Goal: Task Accomplishment & Management: Manage account settings

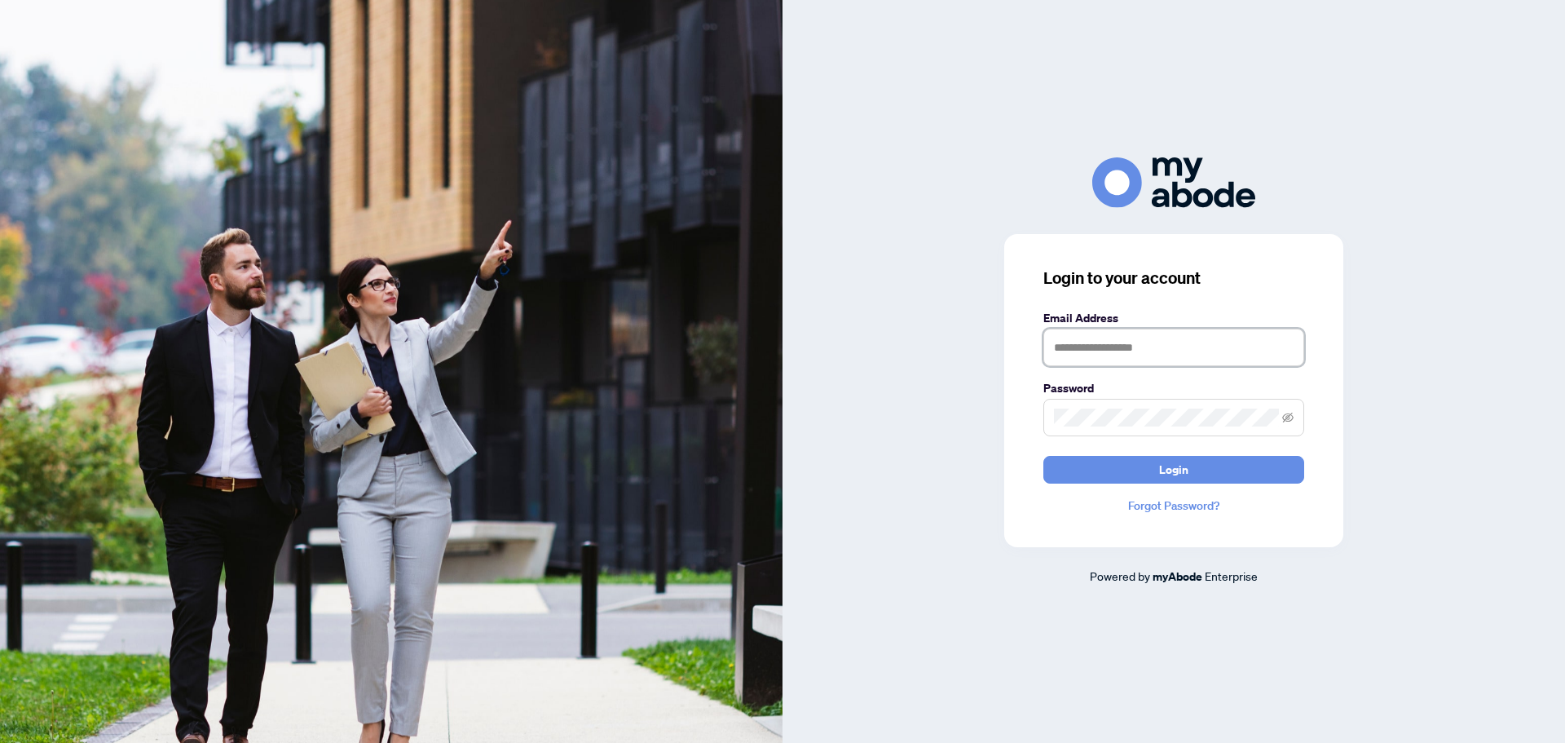
click at [1121, 343] on input "text" at bounding box center [1173, 347] width 261 height 37
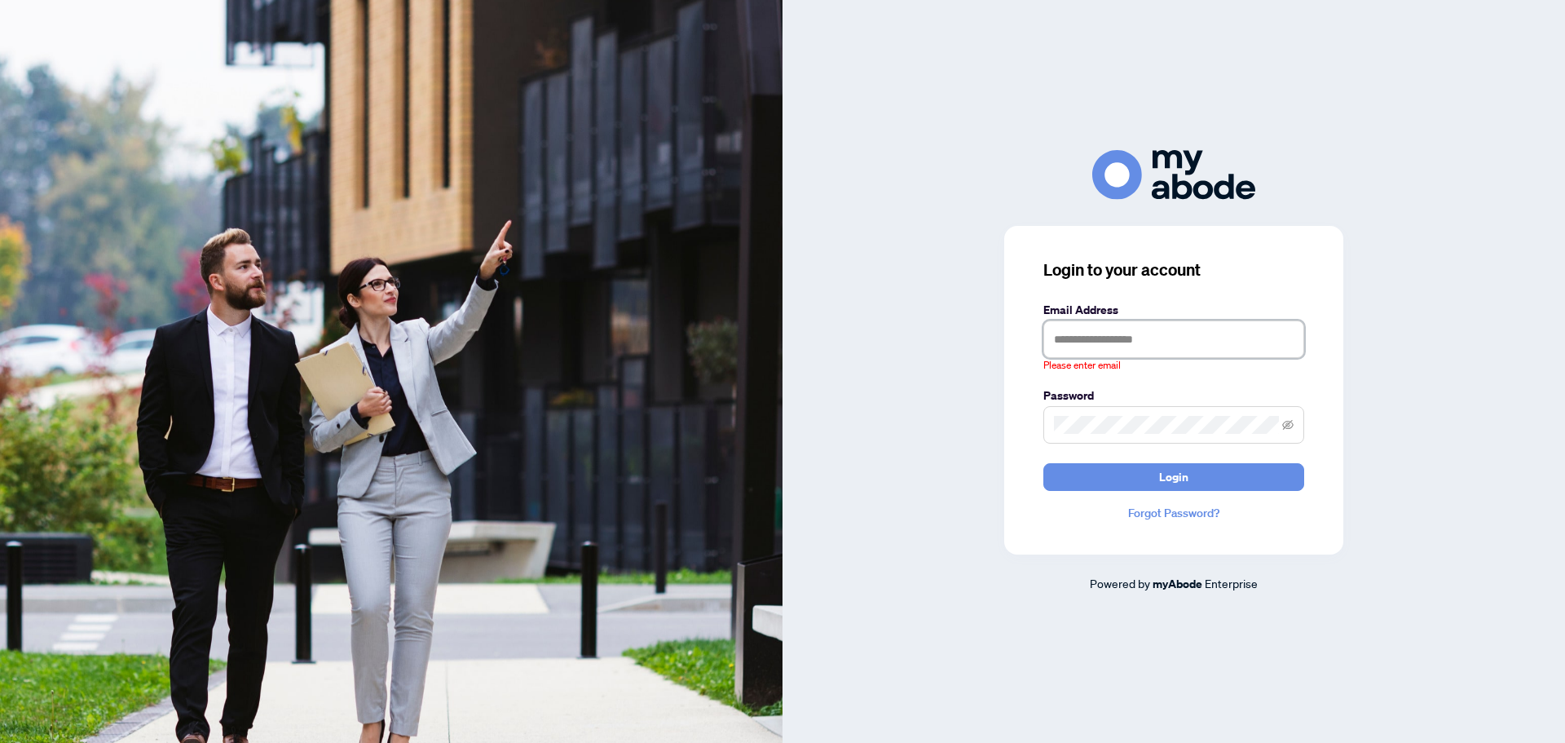
type input "**********"
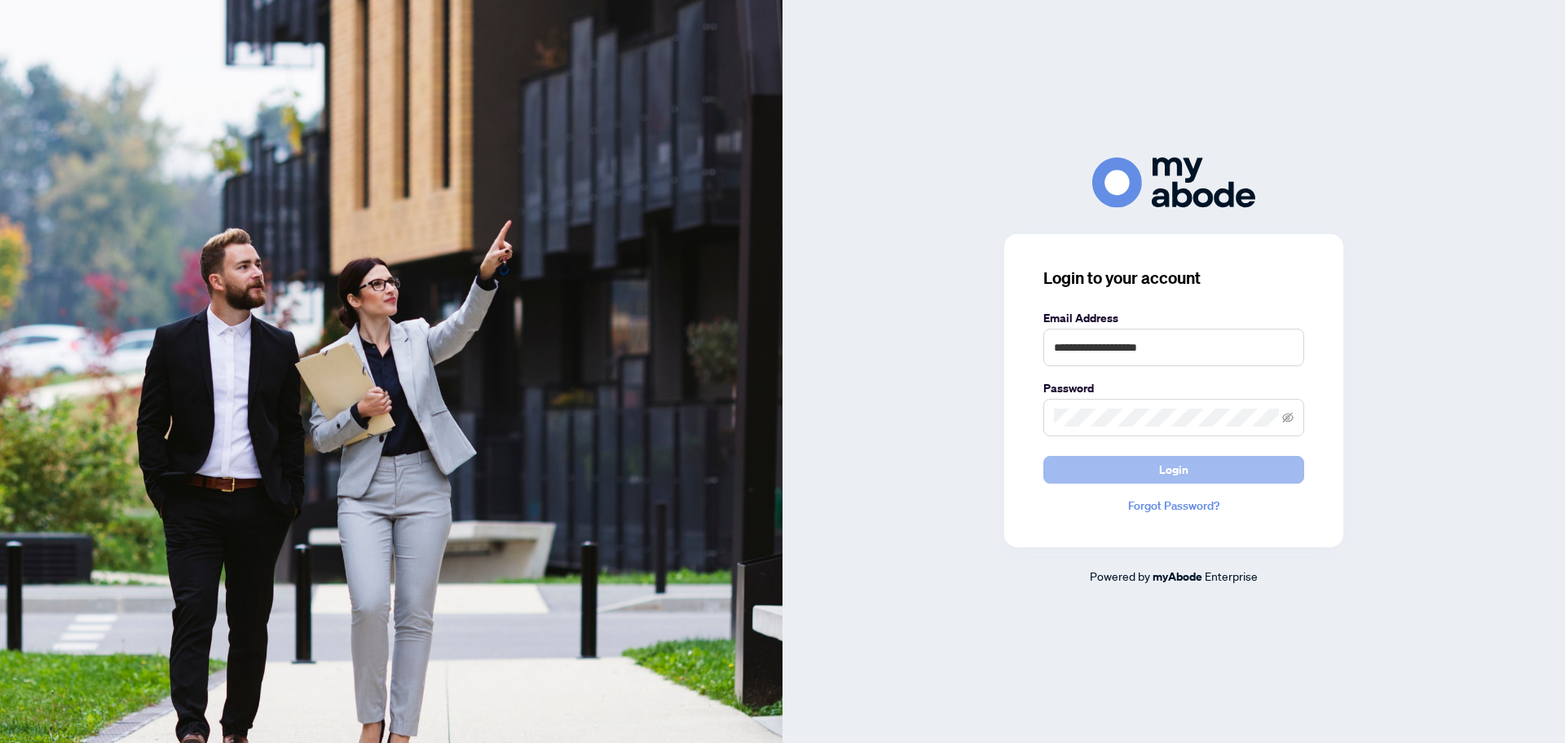
click at [1134, 461] on button "Login" at bounding box center [1173, 470] width 261 height 28
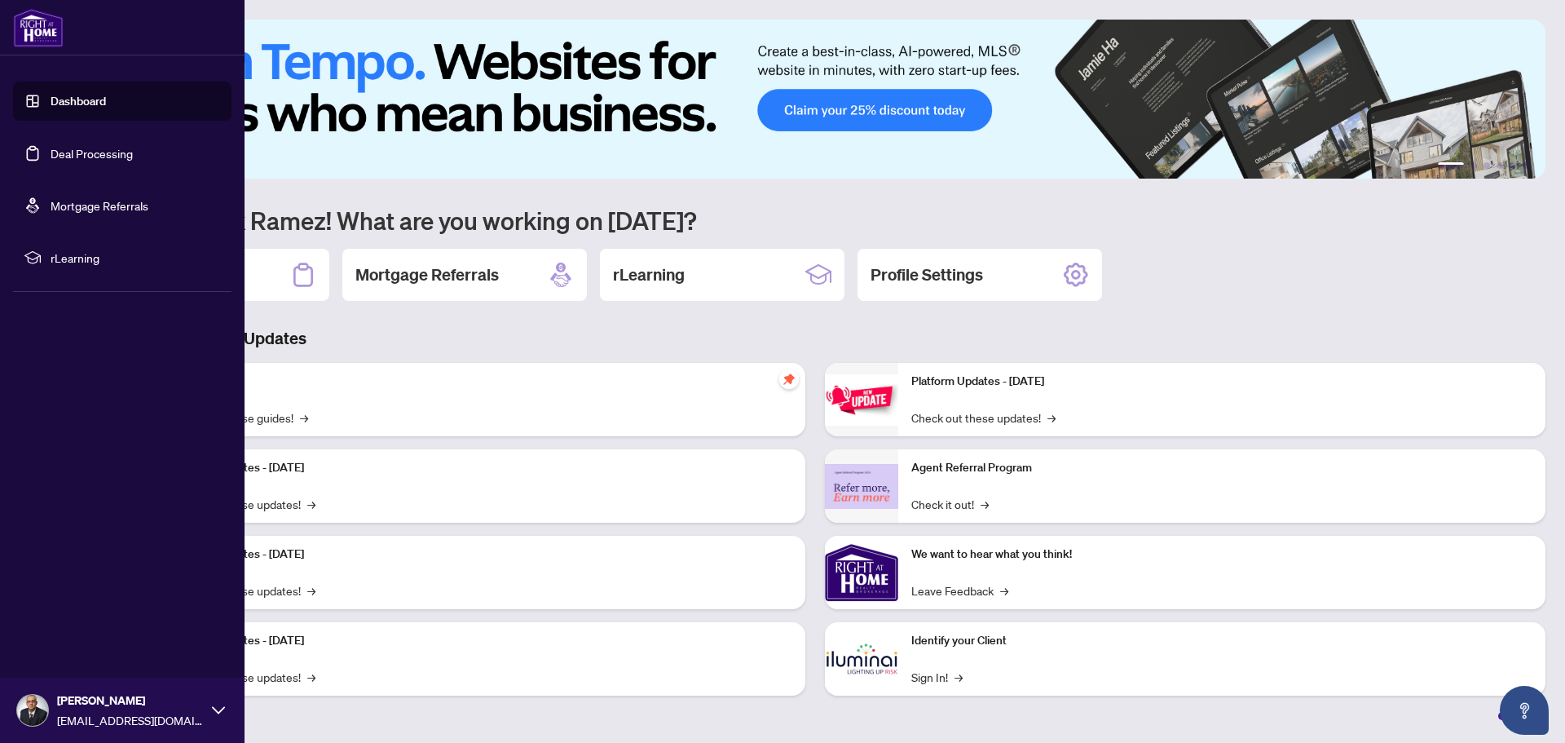
click at [114, 149] on link "Deal Processing" at bounding box center [92, 153] width 82 height 15
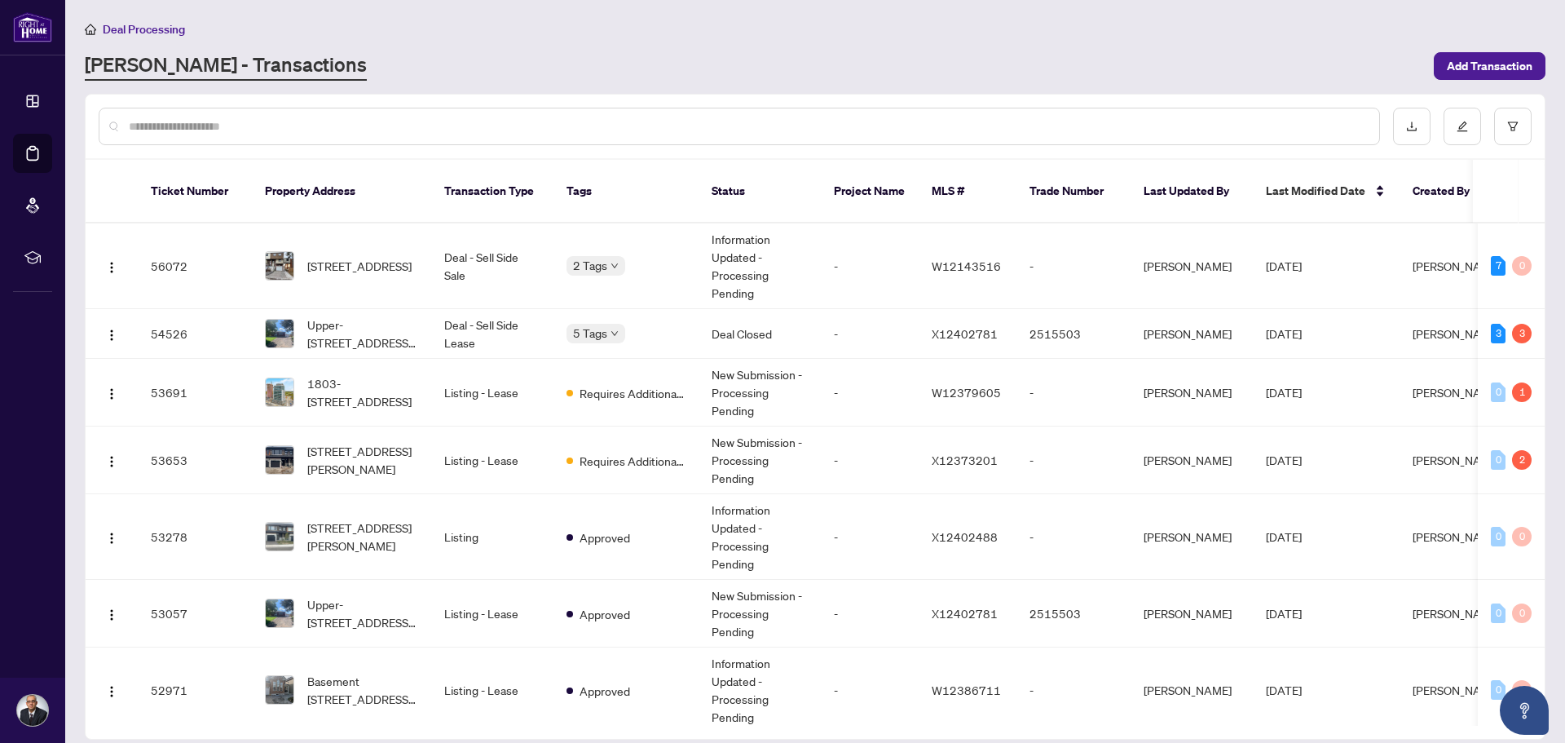
click at [253, 130] on input "text" at bounding box center [747, 126] width 1237 height 18
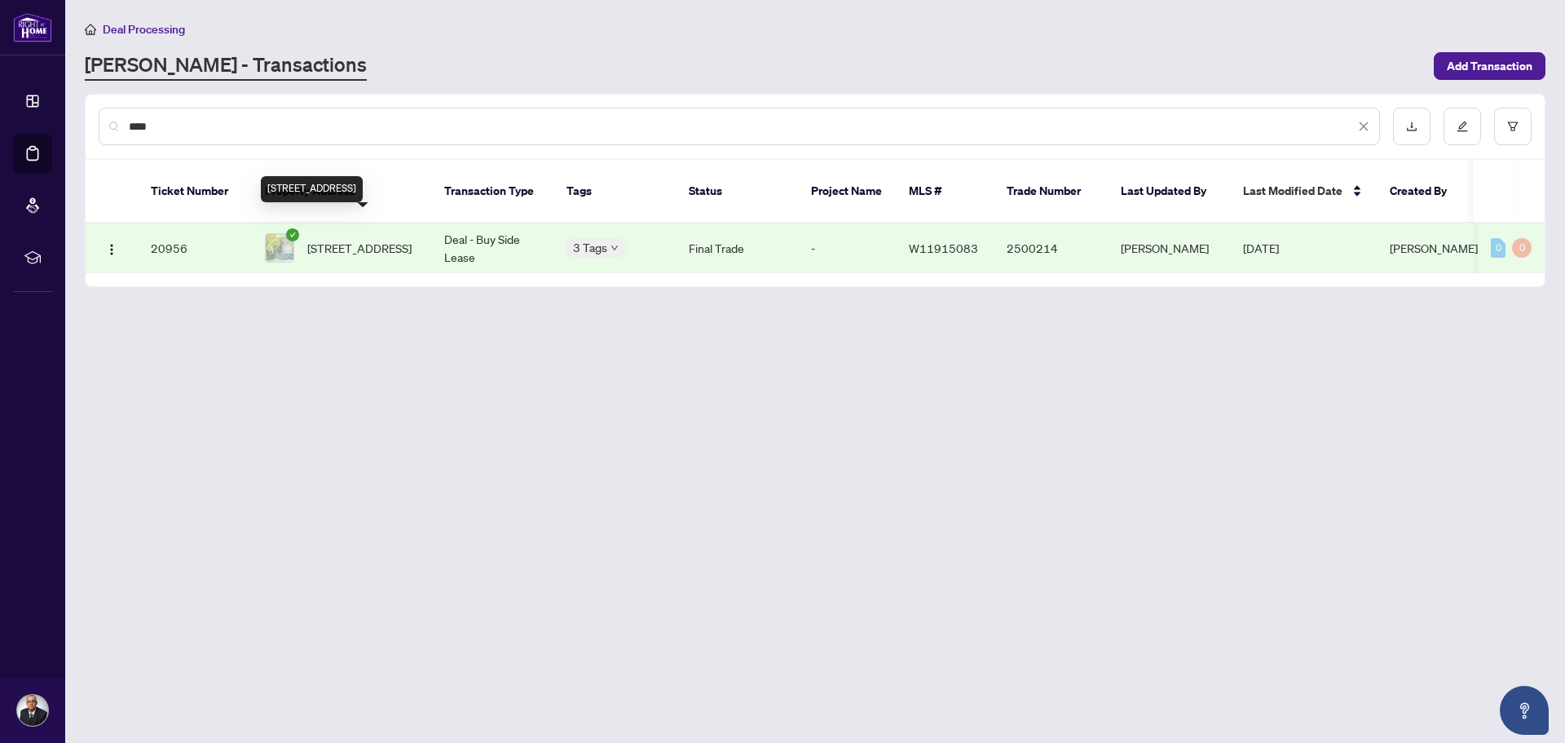
type input "****"
click at [387, 239] on span "[STREET_ADDRESS]" at bounding box center [359, 248] width 104 height 18
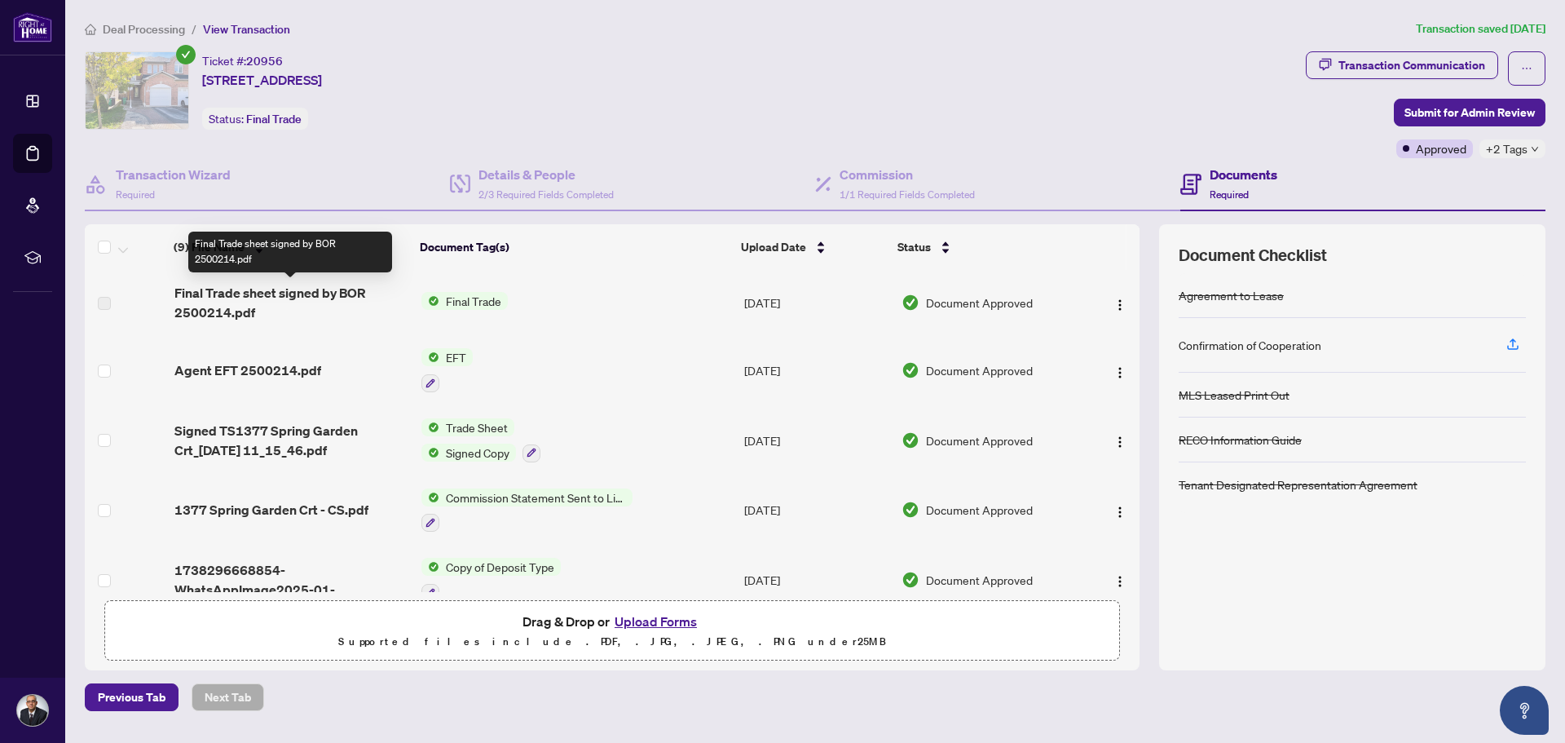
click at [211, 302] on span "Final Trade sheet signed by BOR 2500214.pdf" at bounding box center [291, 302] width 234 height 39
click at [1122, 298] on button "button" at bounding box center [1120, 302] width 26 height 26
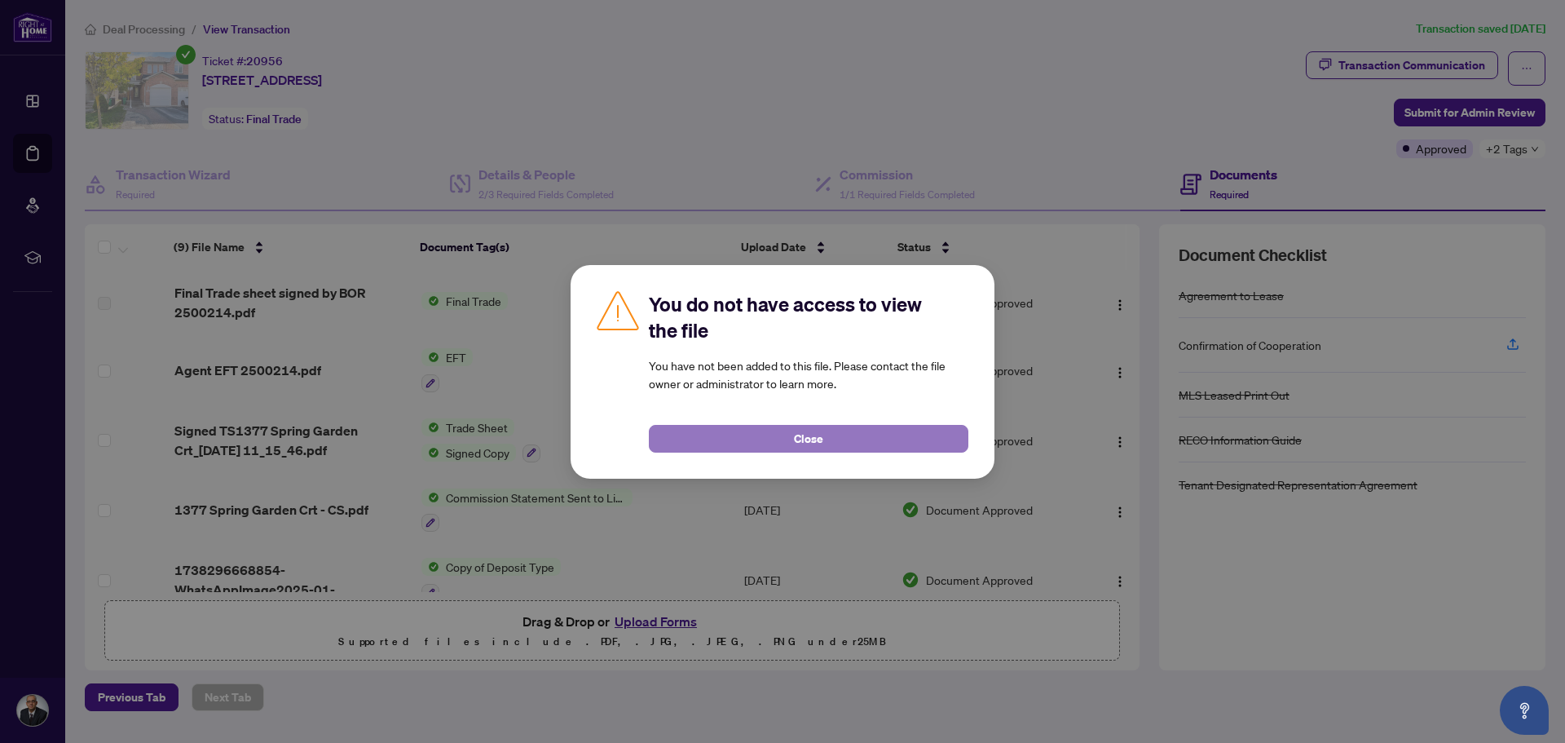
click at [717, 430] on button "Close" at bounding box center [809, 439] width 320 height 28
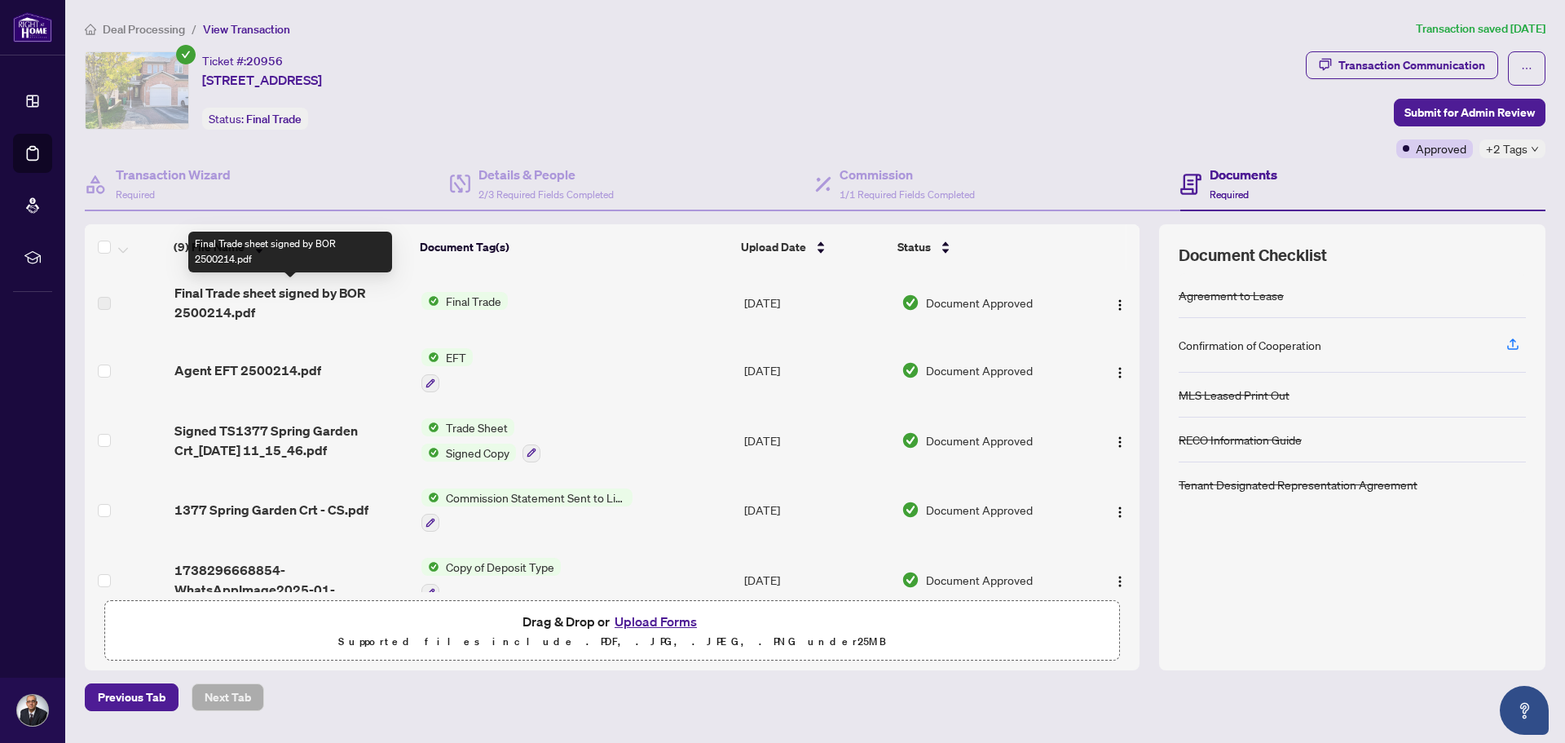
click at [256, 293] on span "Final Trade sheet signed by BOR 2500214.pdf" at bounding box center [291, 302] width 234 height 39
click at [233, 366] on span "Agent EFT 2500214.pdf" at bounding box center [247, 370] width 147 height 20
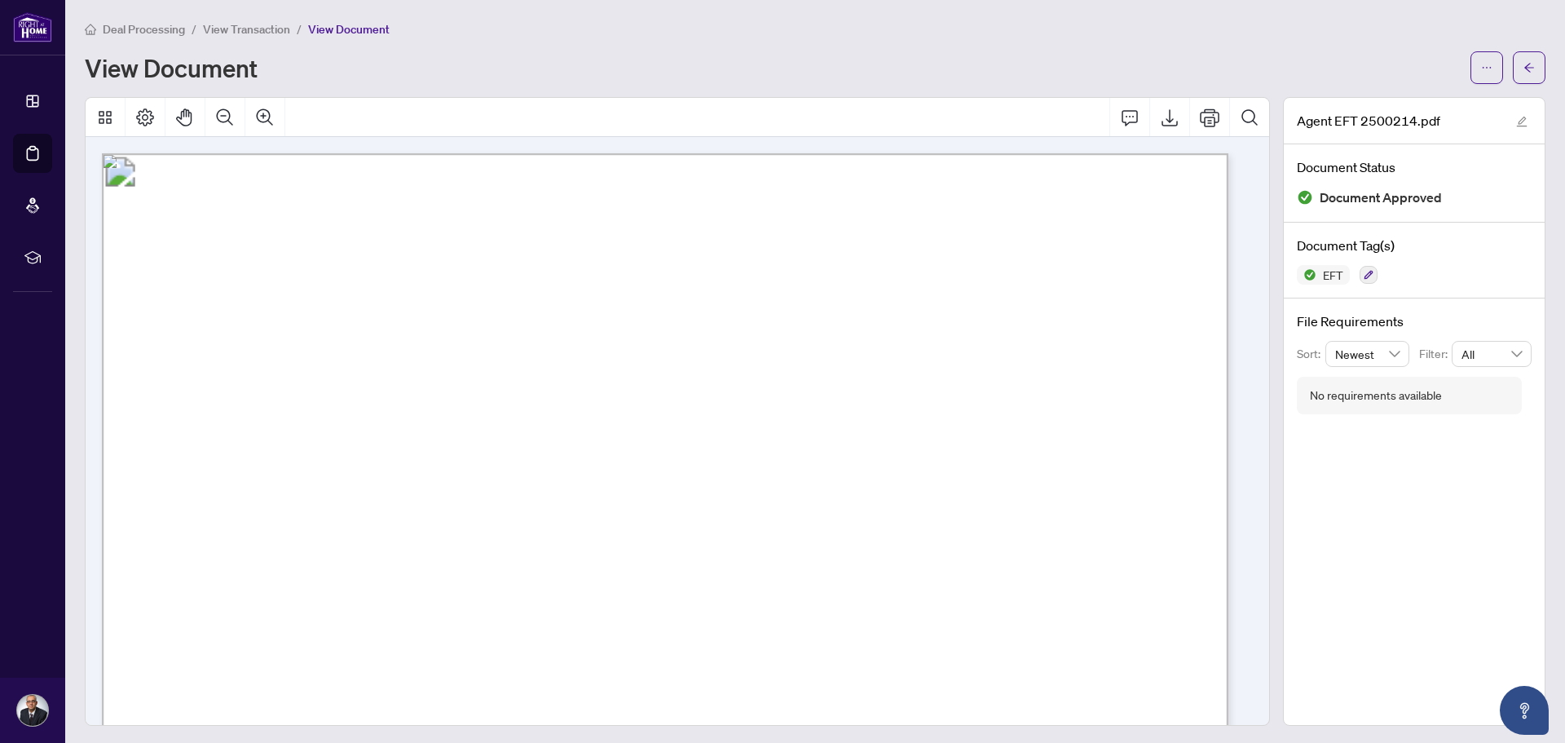
click at [139, 27] on span "Deal Processing" at bounding box center [144, 29] width 82 height 15
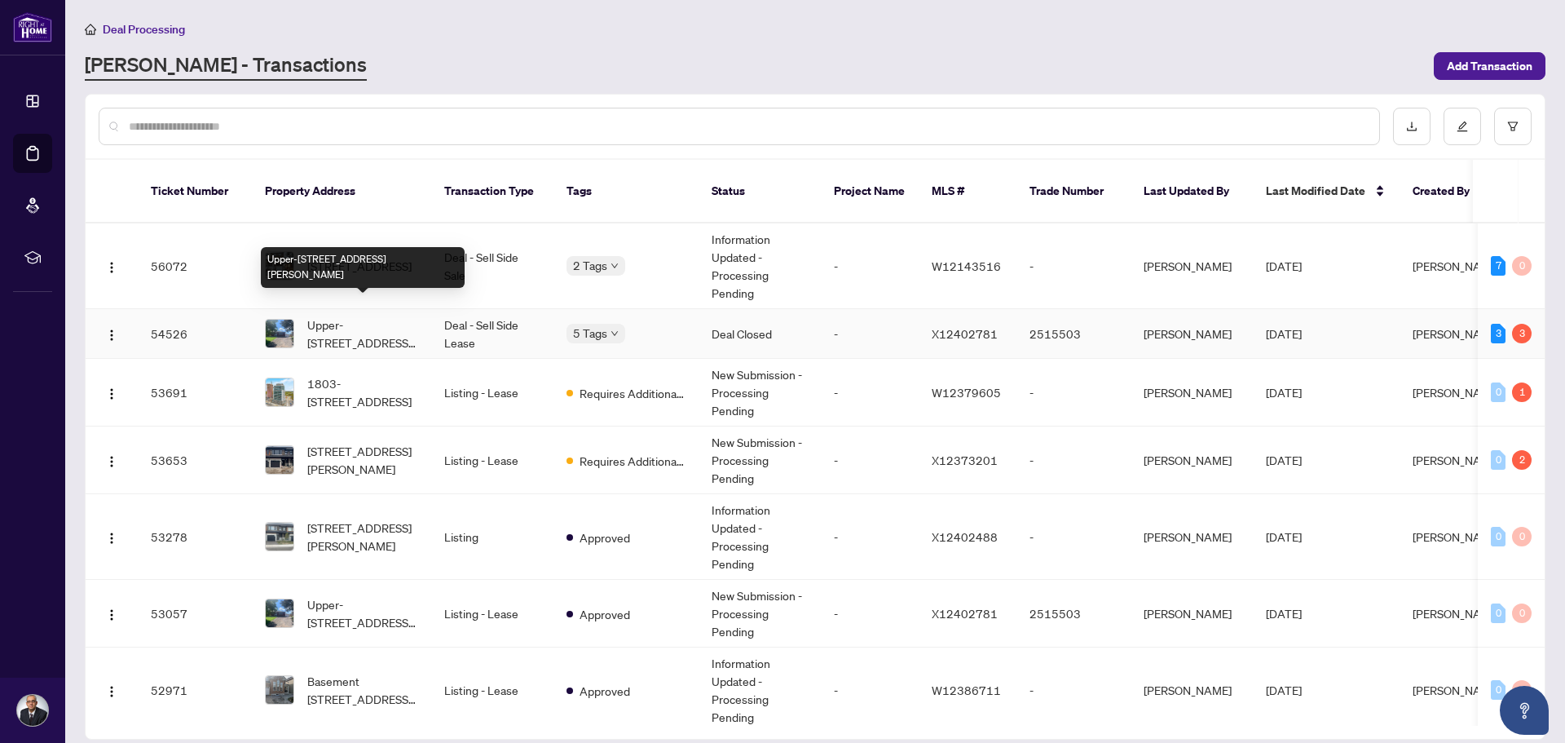
click at [346, 315] on span "Upper-[STREET_ADDRESS][PERSON_NAME]" at bounding box center [362, 333] width 111 height 36
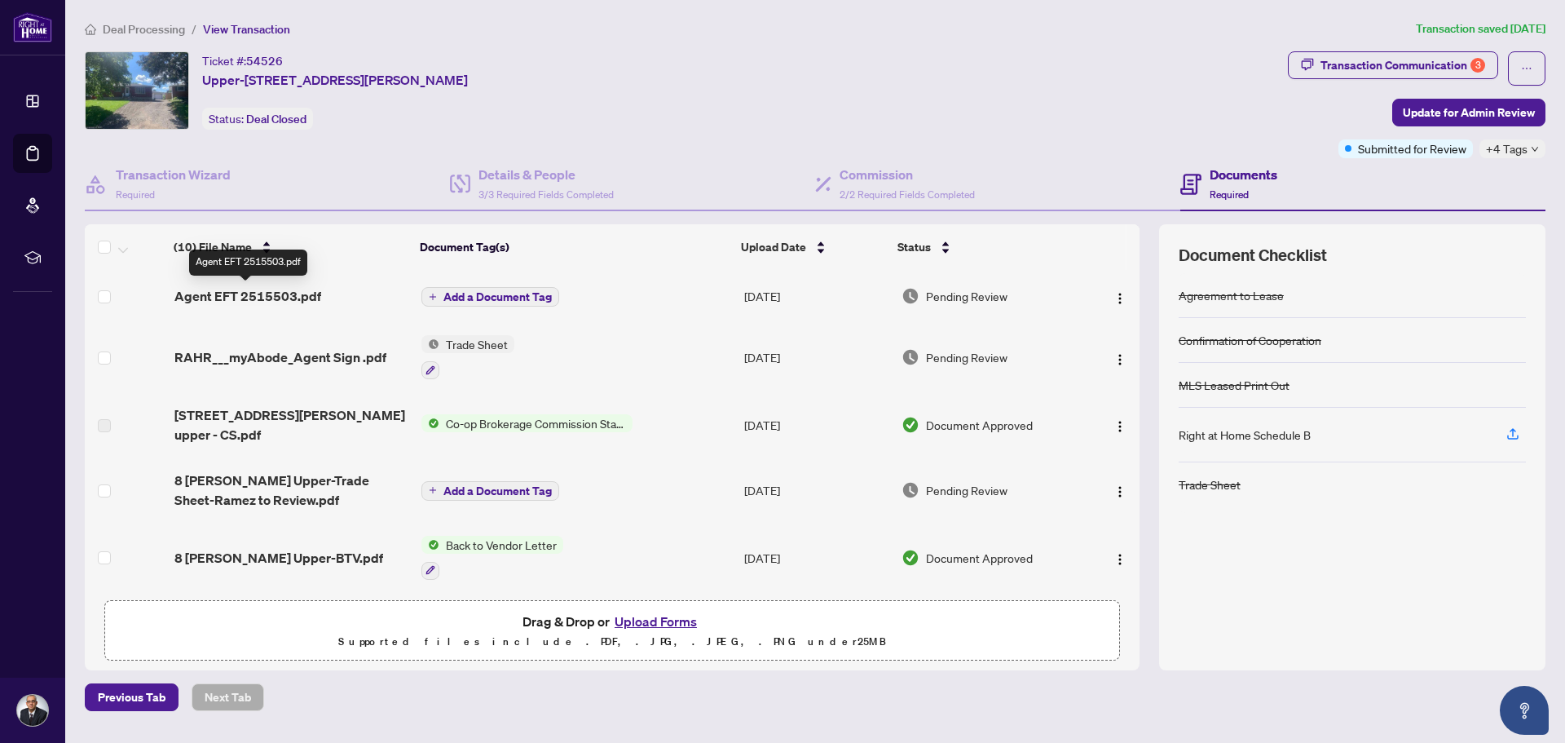
click at [263, 293] on span "Agent EFT 2515503.pdf" at bounding box center [247, 296] width 147 height 20
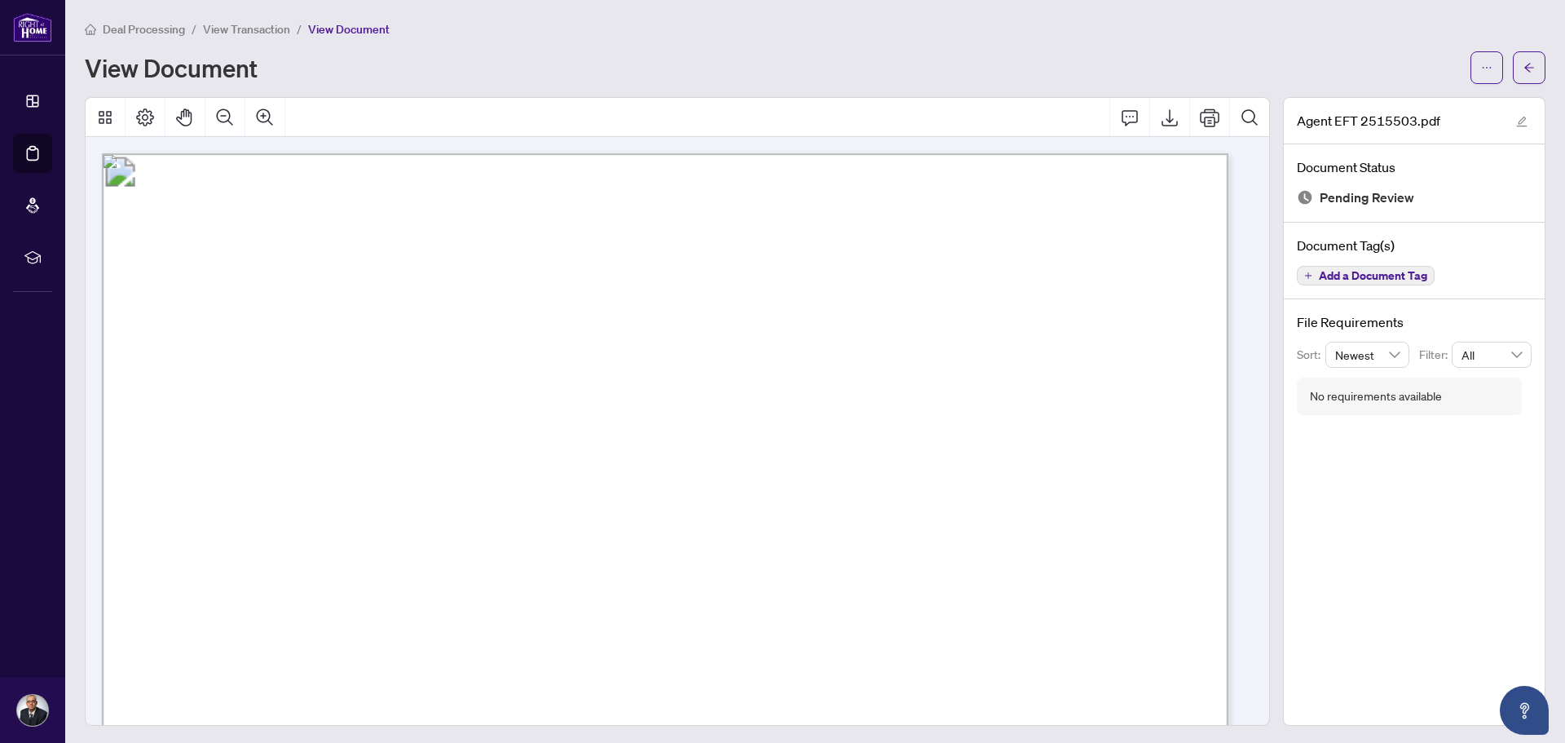
click at [249, 30] on span "View Transaction" at bounding box center [246, 29] width 87 height 15
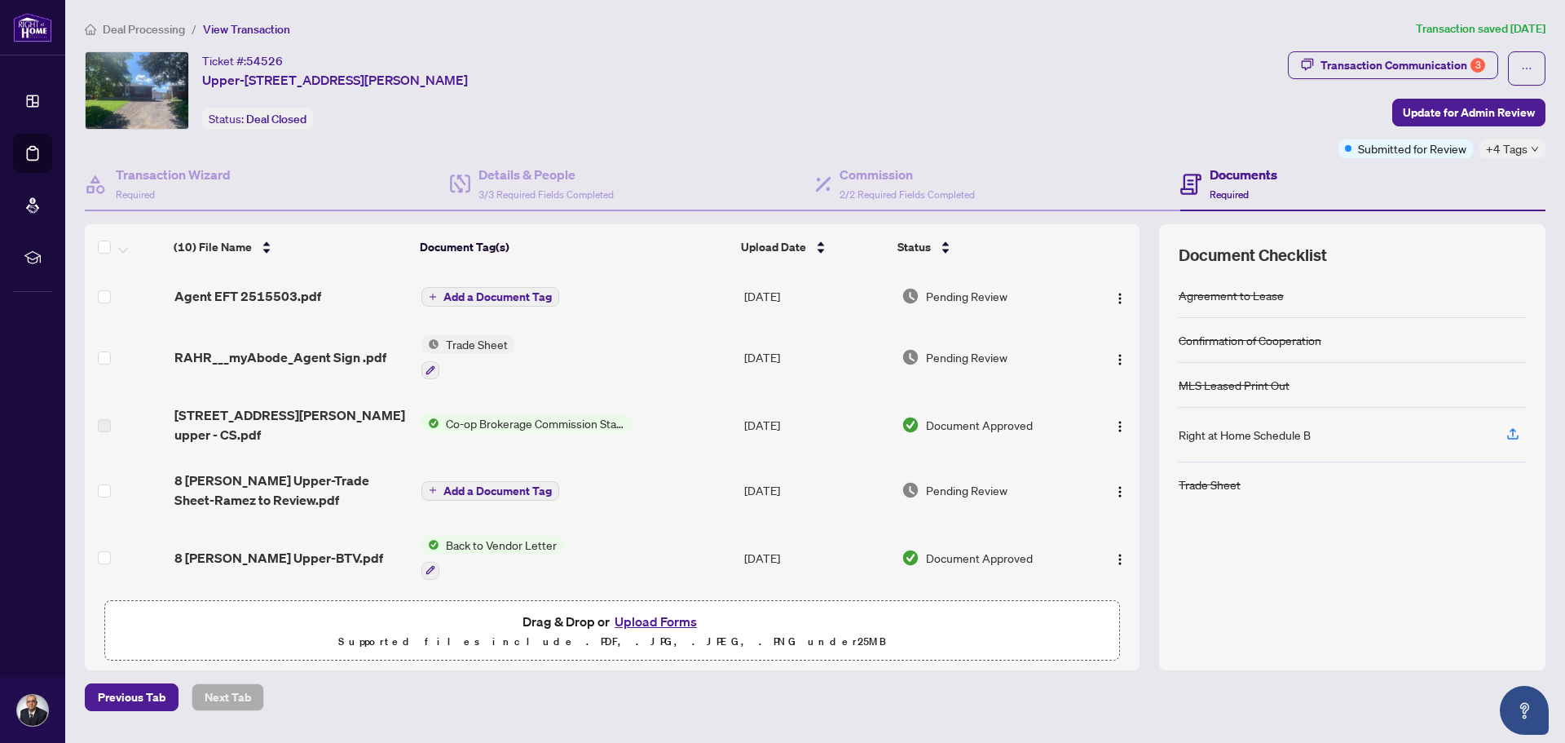
click at [134, 27] on span "Deal Processing" at bounding box center [144, 29] width 82 height 15
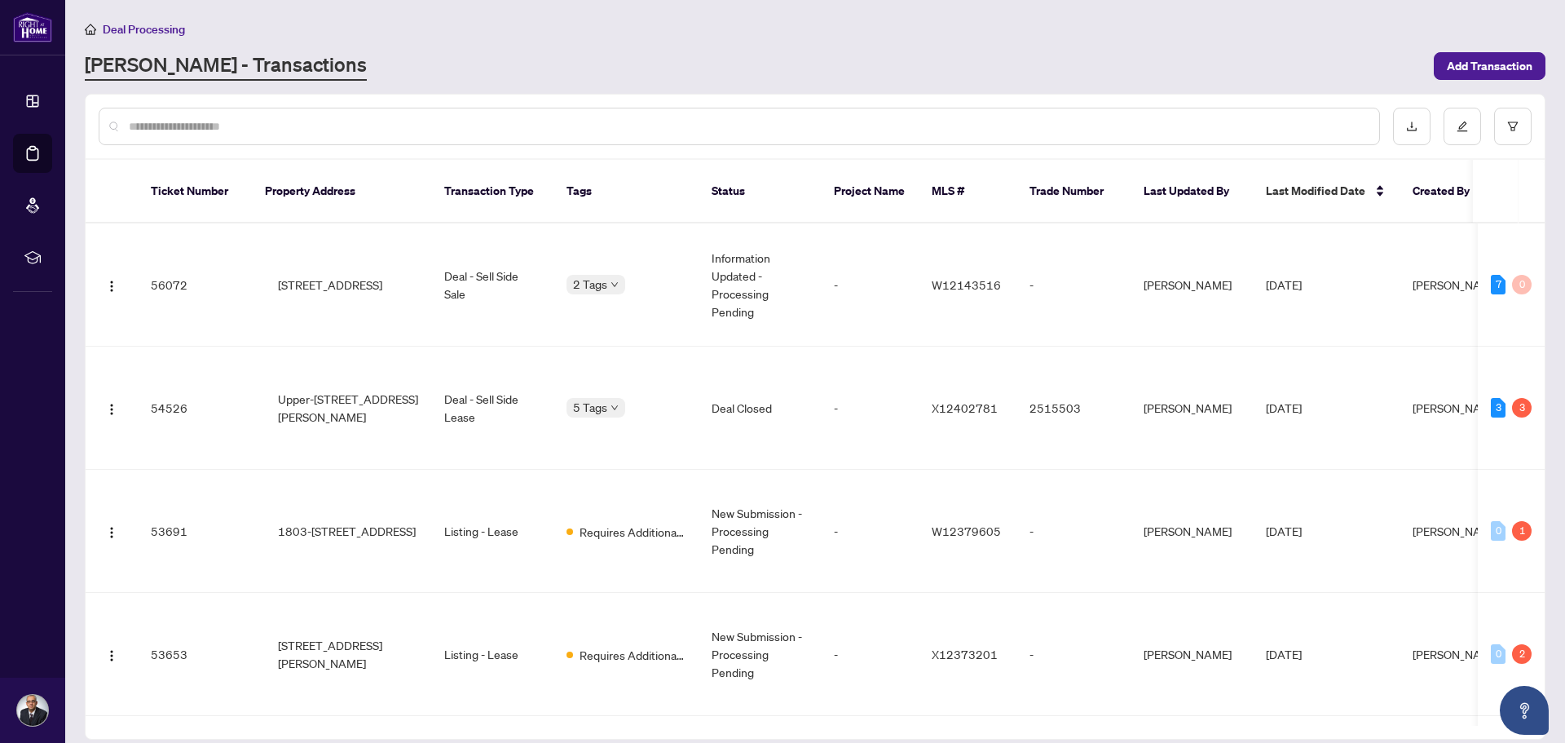
click at [280, 126] on input "text" at bounding box center [747, 126] width 1237 height 18
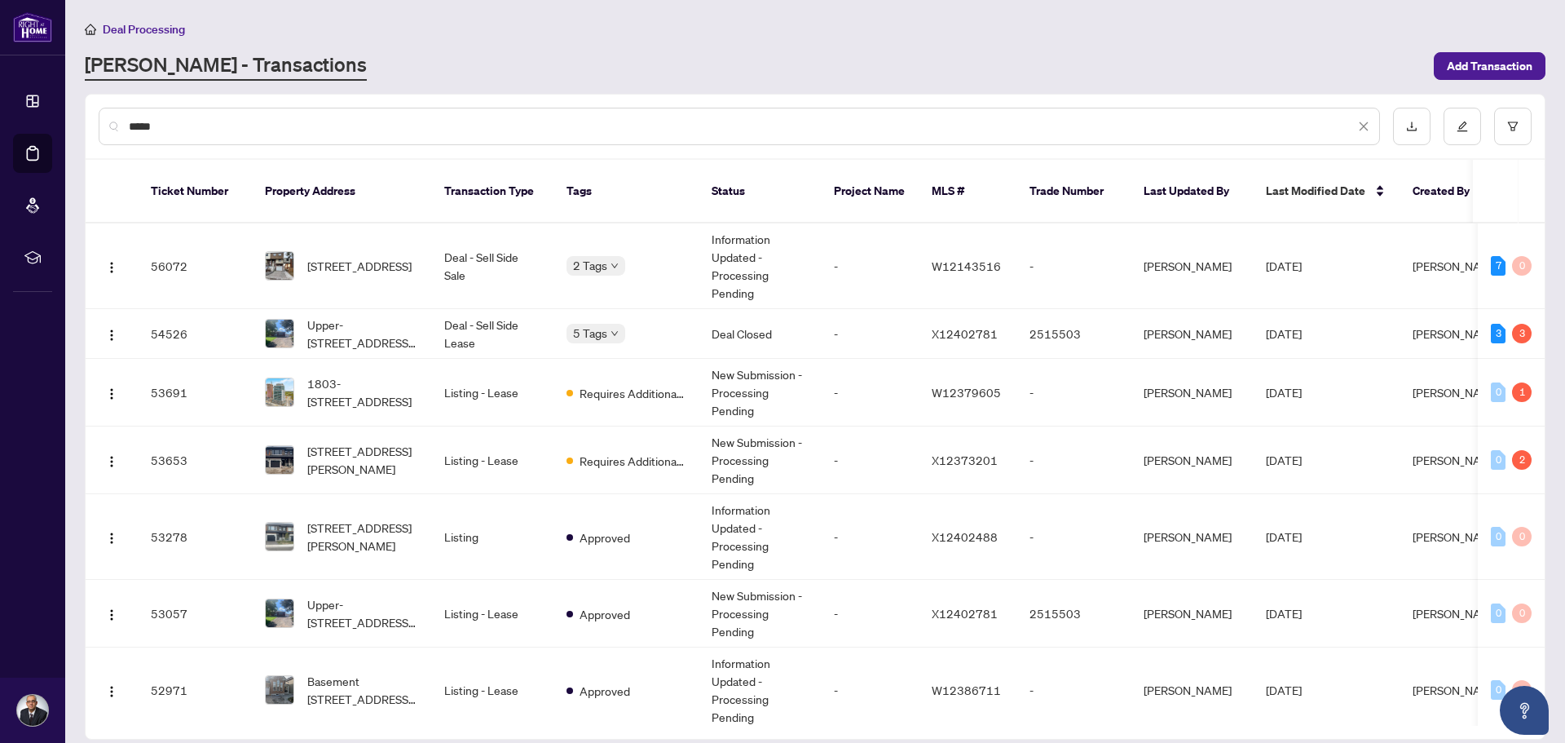
type input "******"
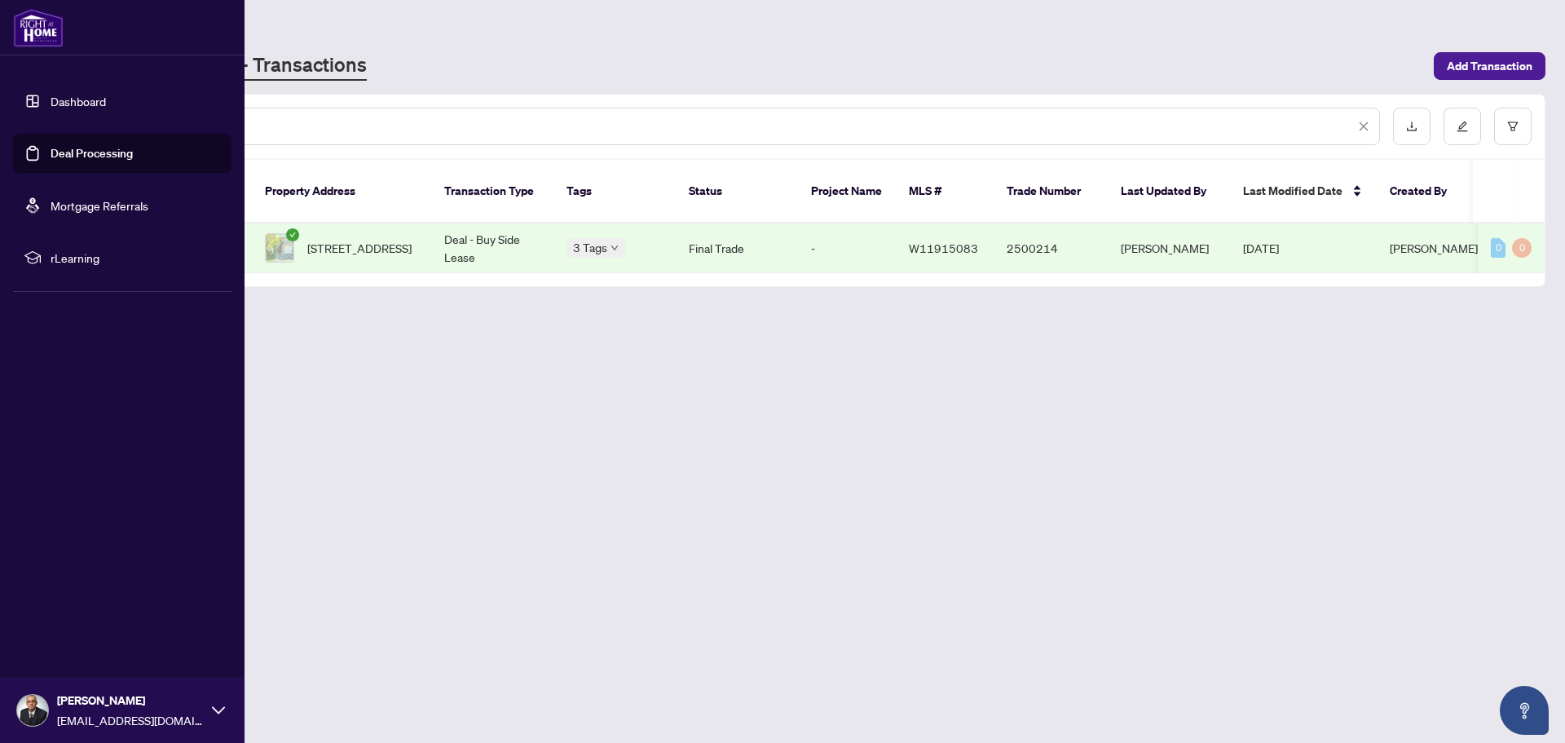
drag, startPoint x: 263, startPoint y: 134, endPoint x: 0, endPoint y: 104, distance: 265.0
click at [0, 104] on div "Dashboard Deal Processing Mortgage Referrals rLearning Ramez Gendy ramezgendy@g…" at bounding box center [782, 371] width 1565 height 743
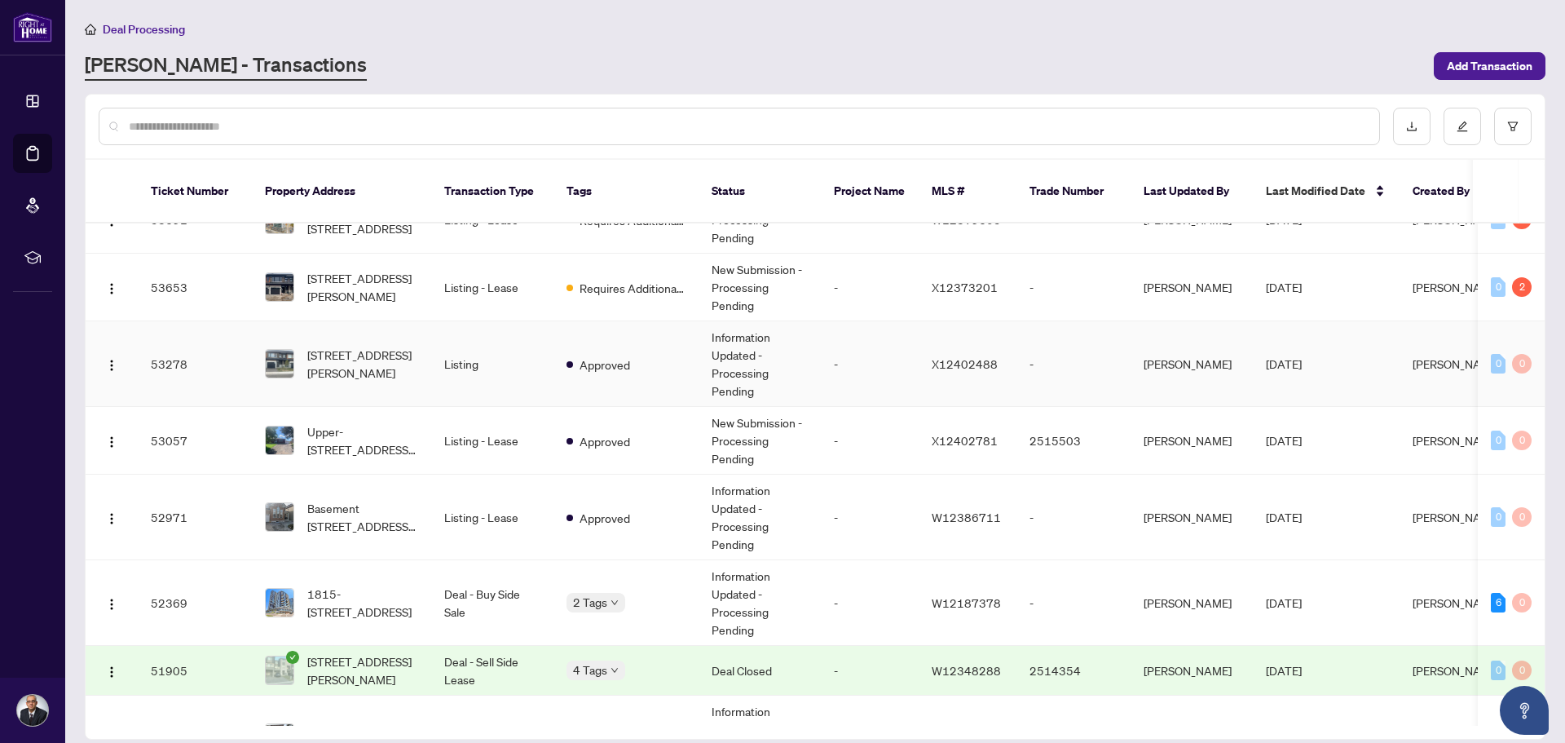
scroll to position [231, 0]
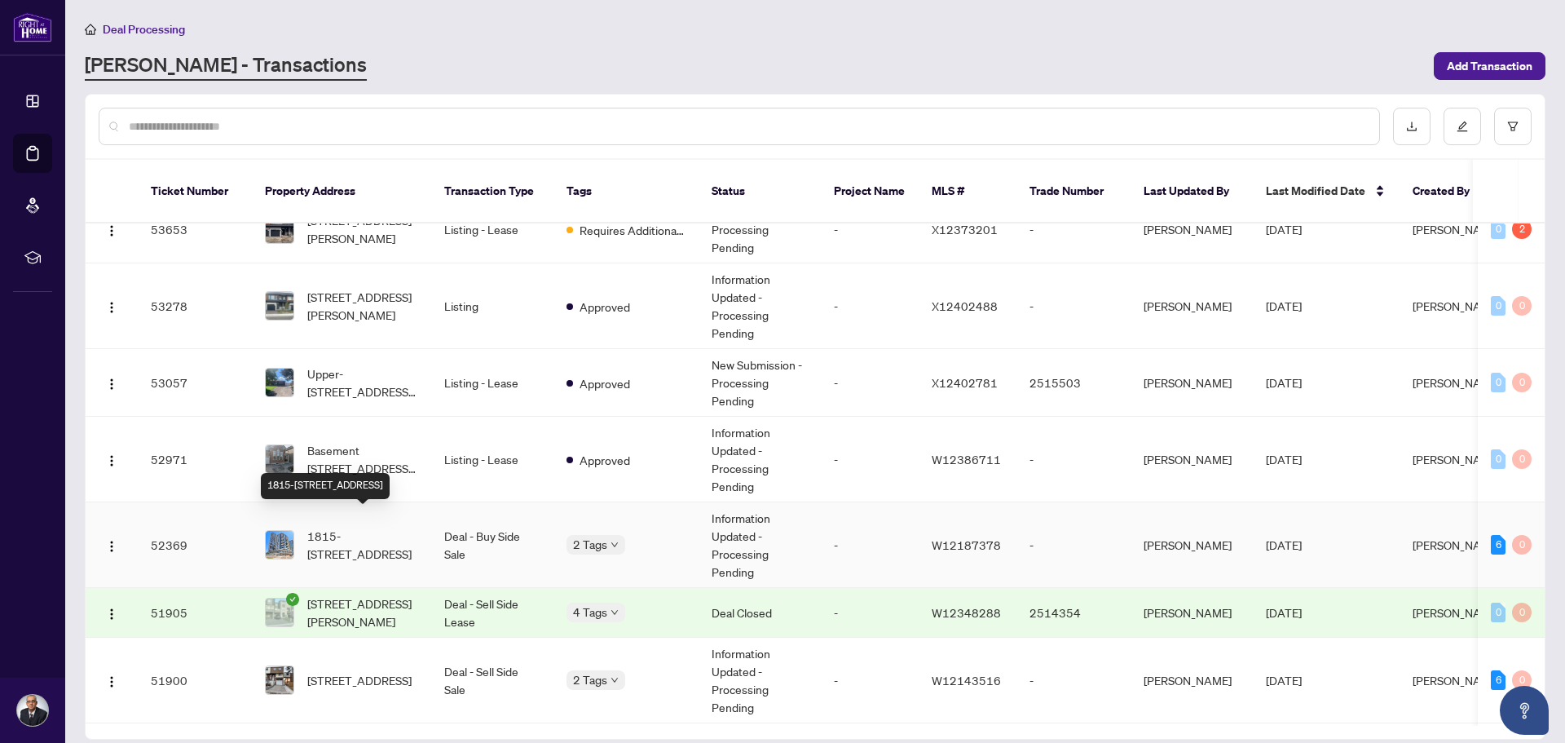
click at [380, 527] on span "1815-[STREET_ADDRESS]" at bounding box center [362, 545] width 111 height 36
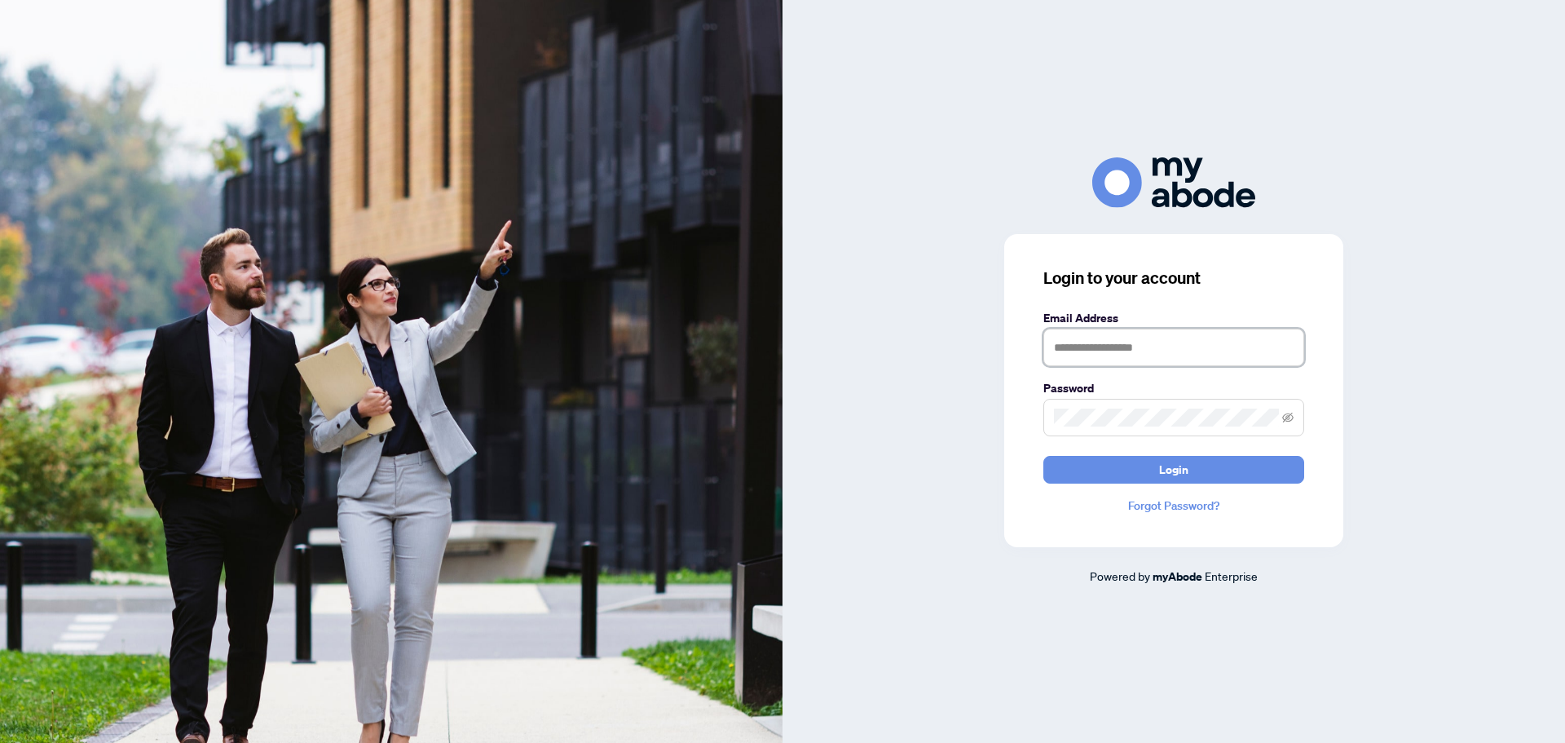
click at [1116, 347] on input "text" at bounding box center [1173, 347] width 261 height 37
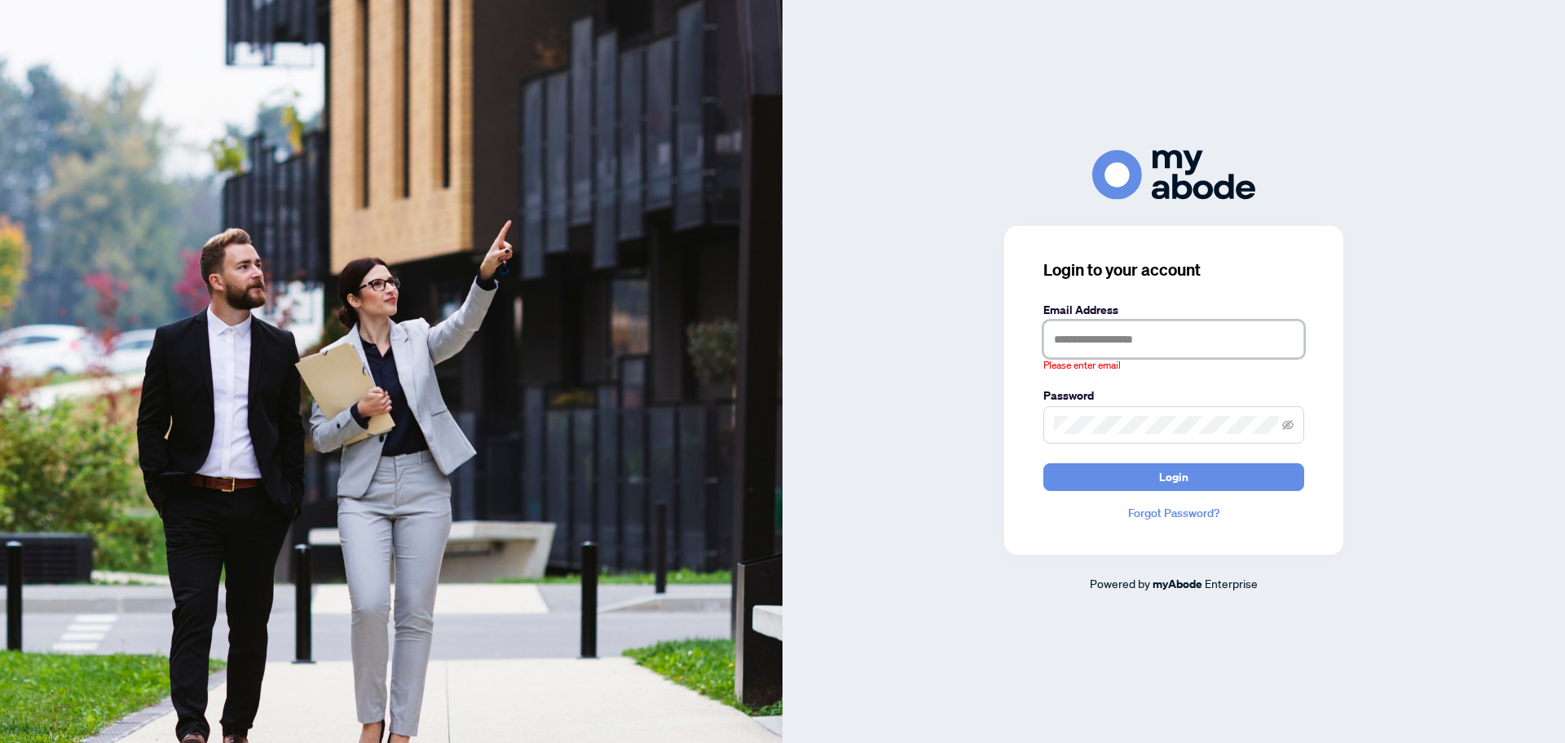
type input "**********"
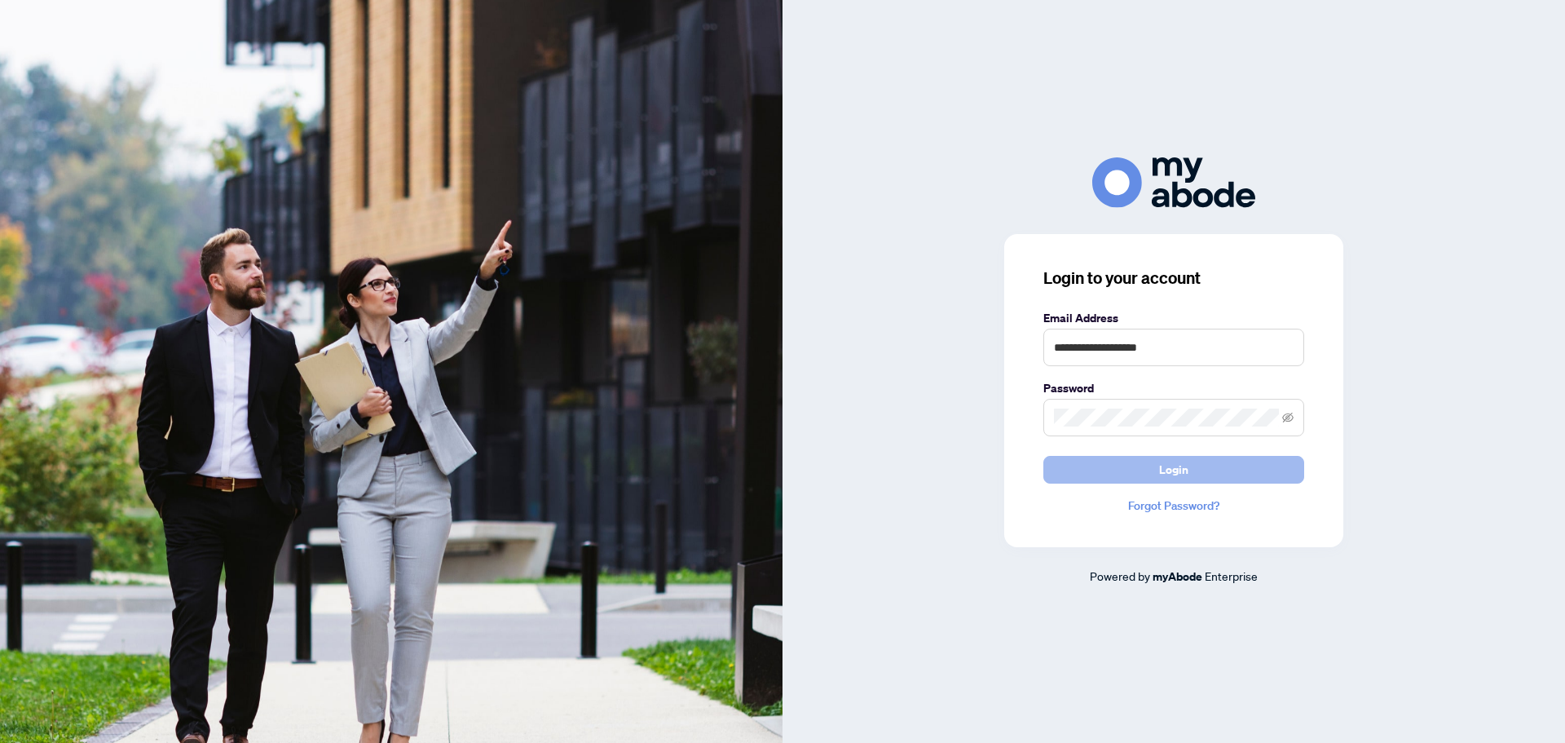
click at [1139, 474] on button "Login" at bounding box center [1173, 470] width 261 height 28
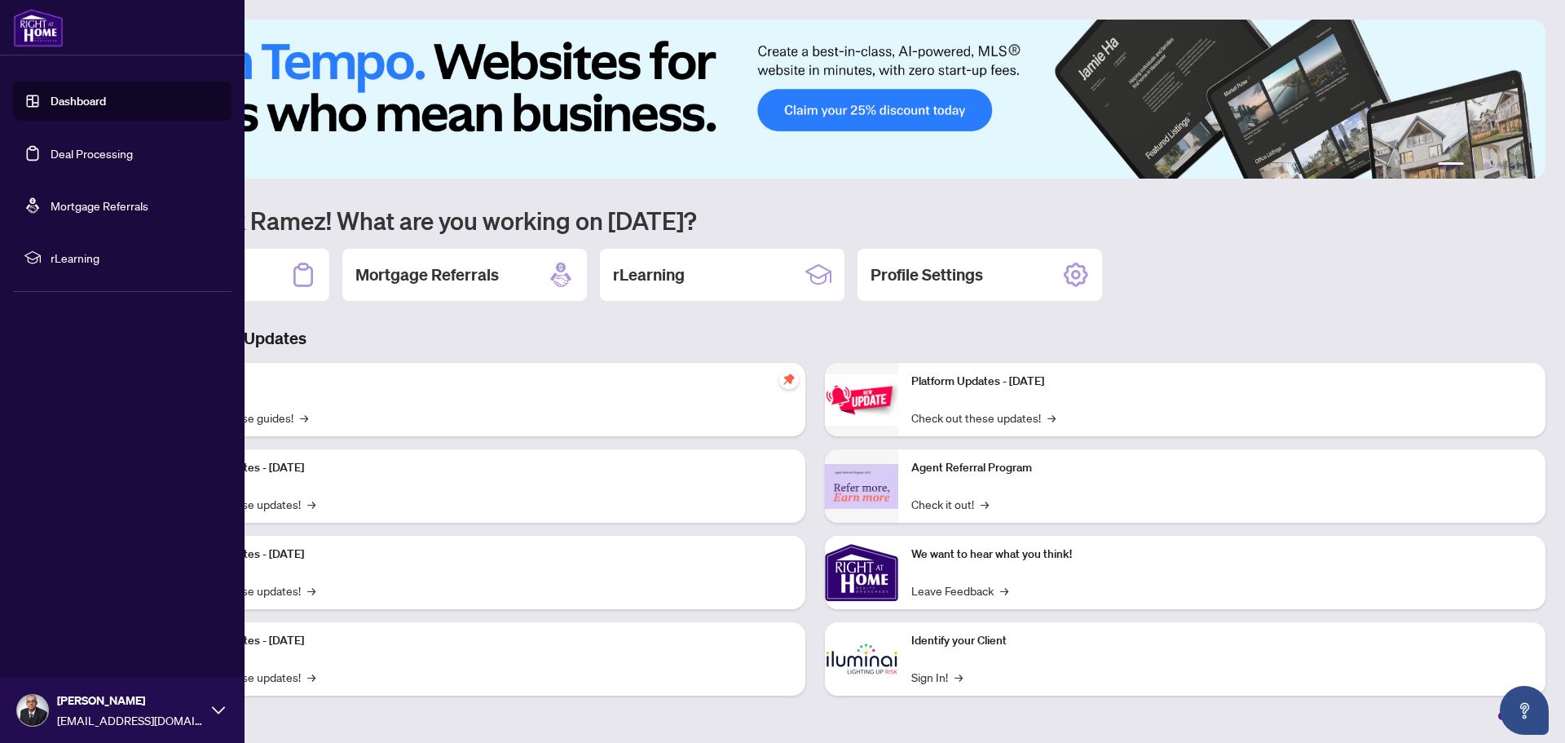
click at [61, 152] on link "Deal Processing" at bounding box center [92, 153] width 82 height 15
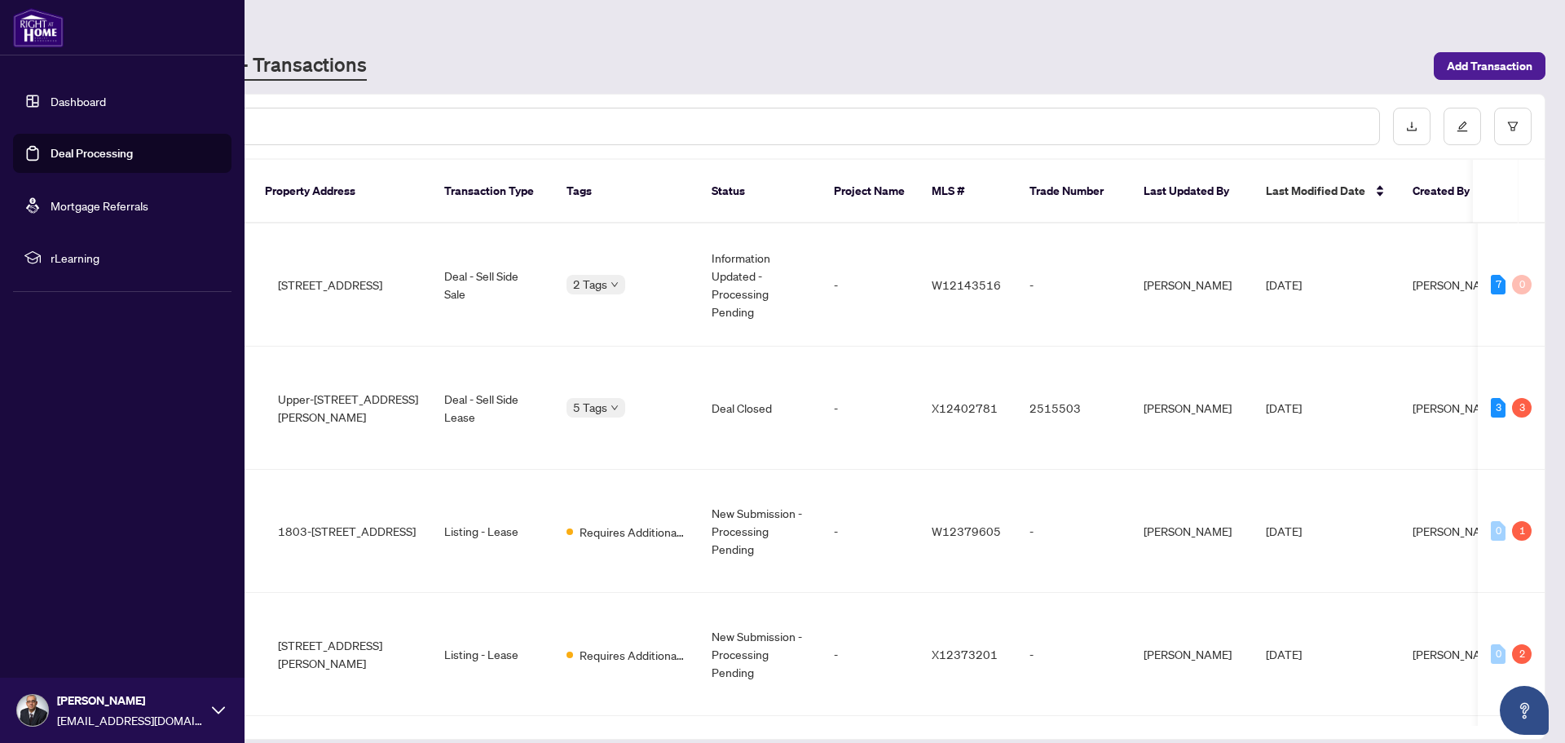
click at [267, 119] on input "text" at bounding box center [747, 126] width 1237 height 18
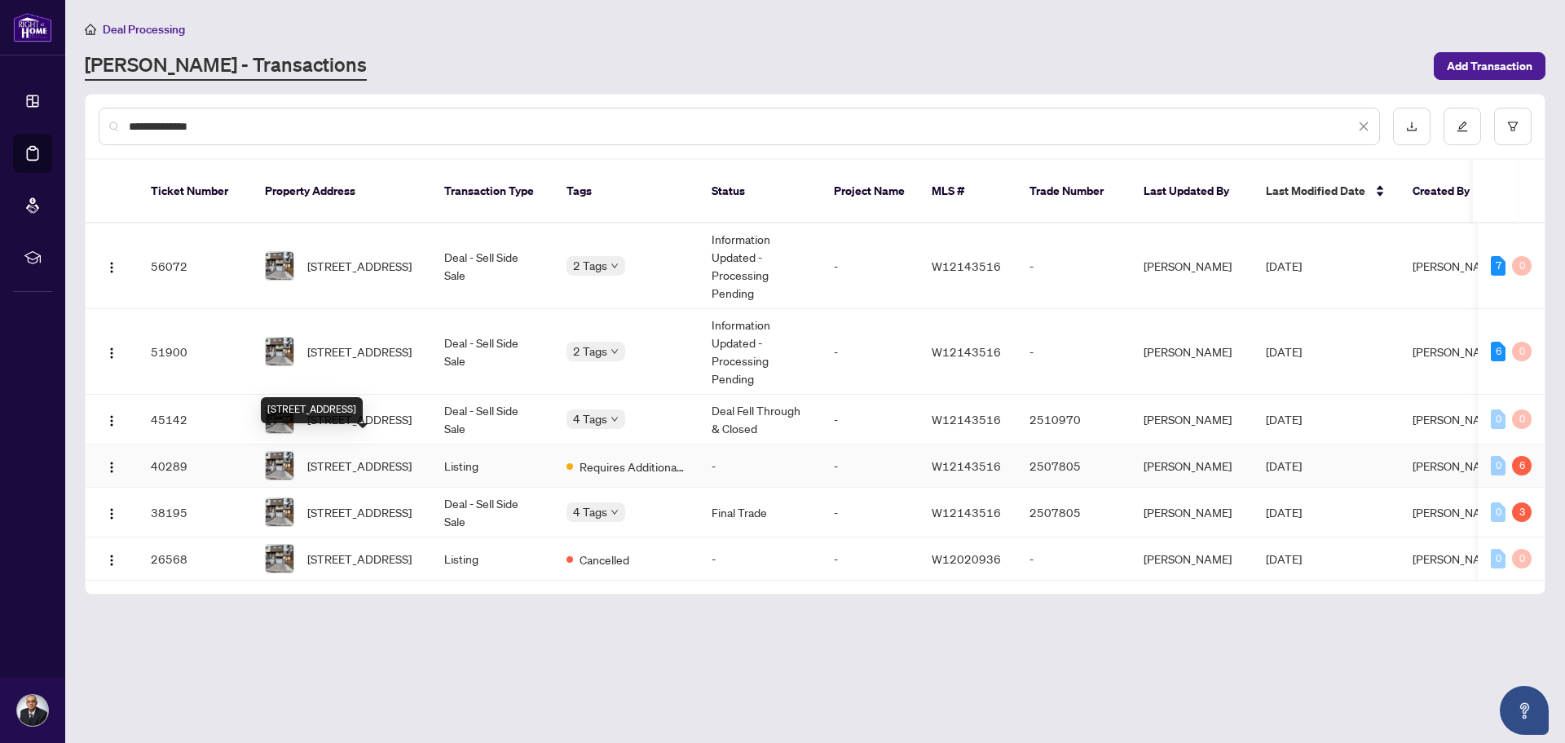
type input "**********"
click at [368, 456] on span "[STREET_ADDRESS]" at bounding box center [359, 465] width 104 height 18
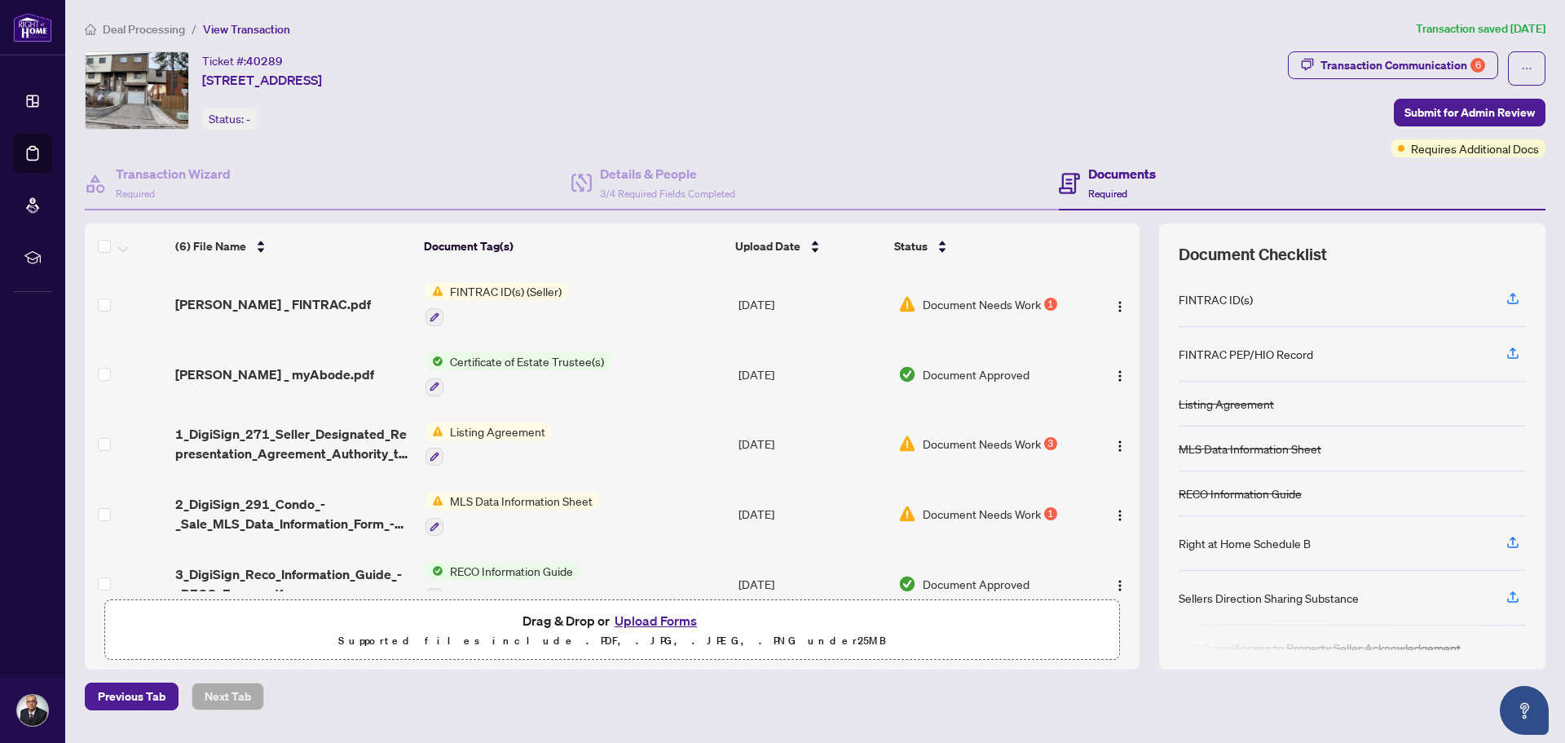
click at [480, 140] on div "Ticket #: 40289 140-180 Mississauga Valley Blvd, Mississauga, Ontario L5A 3M2, …" at bounding box center [683, 104] width 1203 height 106
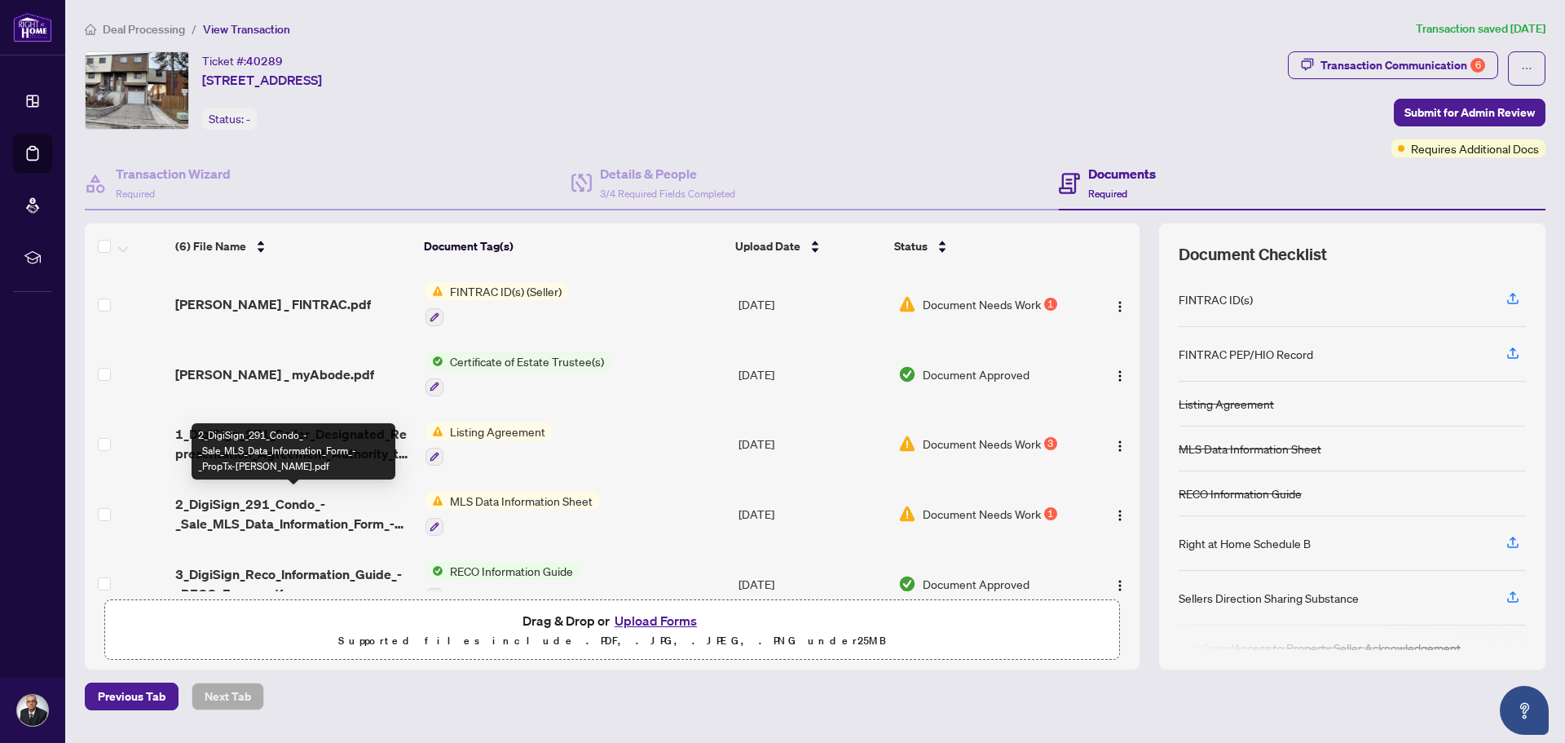
click at [320, 426] on div "2_DigiSign_291_Condo_-_Sale_MLS_Data_Information_Form_-_PropTx-[PERSON_NAME].pdf" at bounding box center [294, 451] width 204 height 56
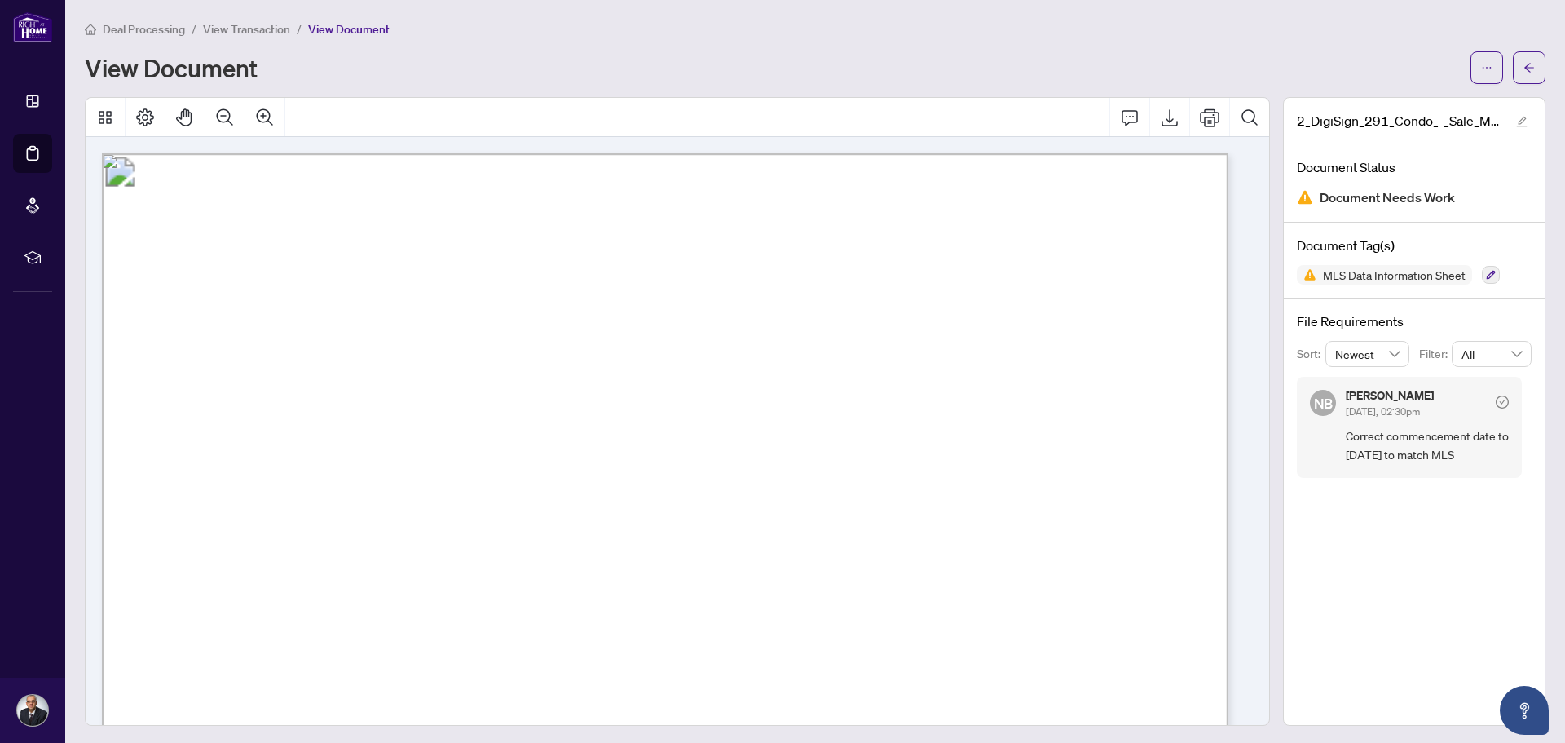
scroll to position [380, 0]
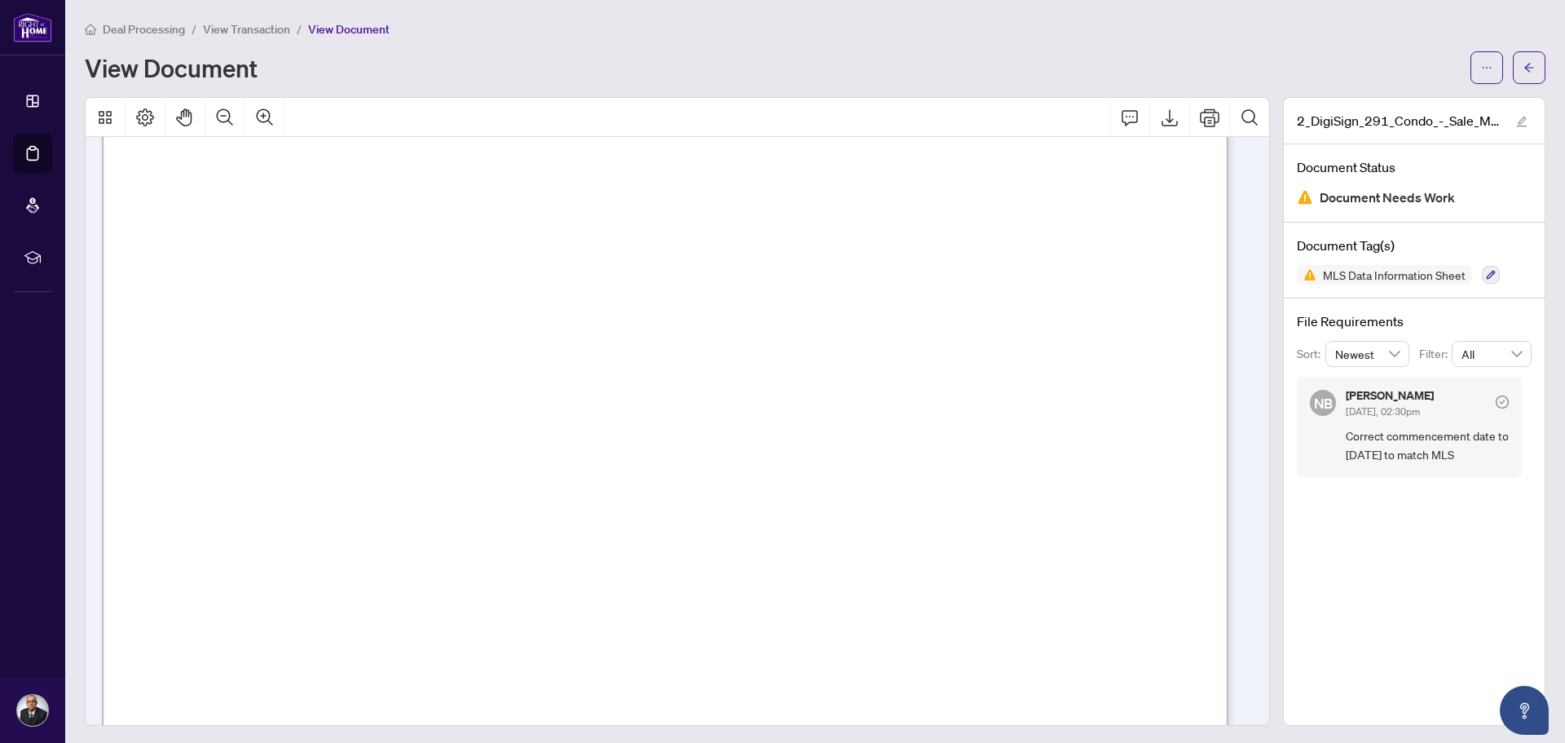
click at [248, 27] on span "View Transaction" at bounding box center [246, 29] width 87 height 15
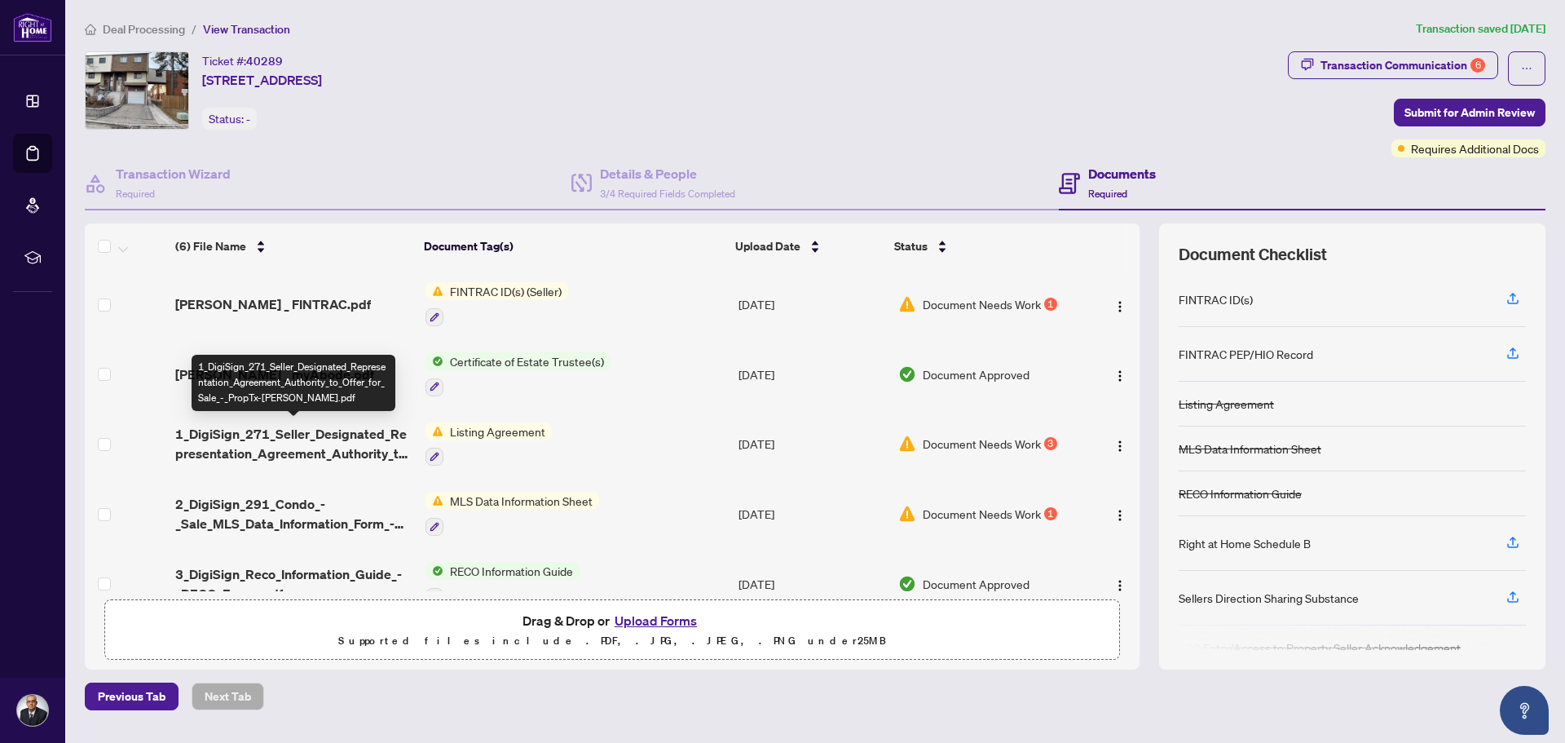
click at [353, 424] on span "1_DigiSign_271_Seller_Designated_Representation_Agreement_Authority_to_Offer_fo…" at bounding box center [293, 443] width 237 height 39
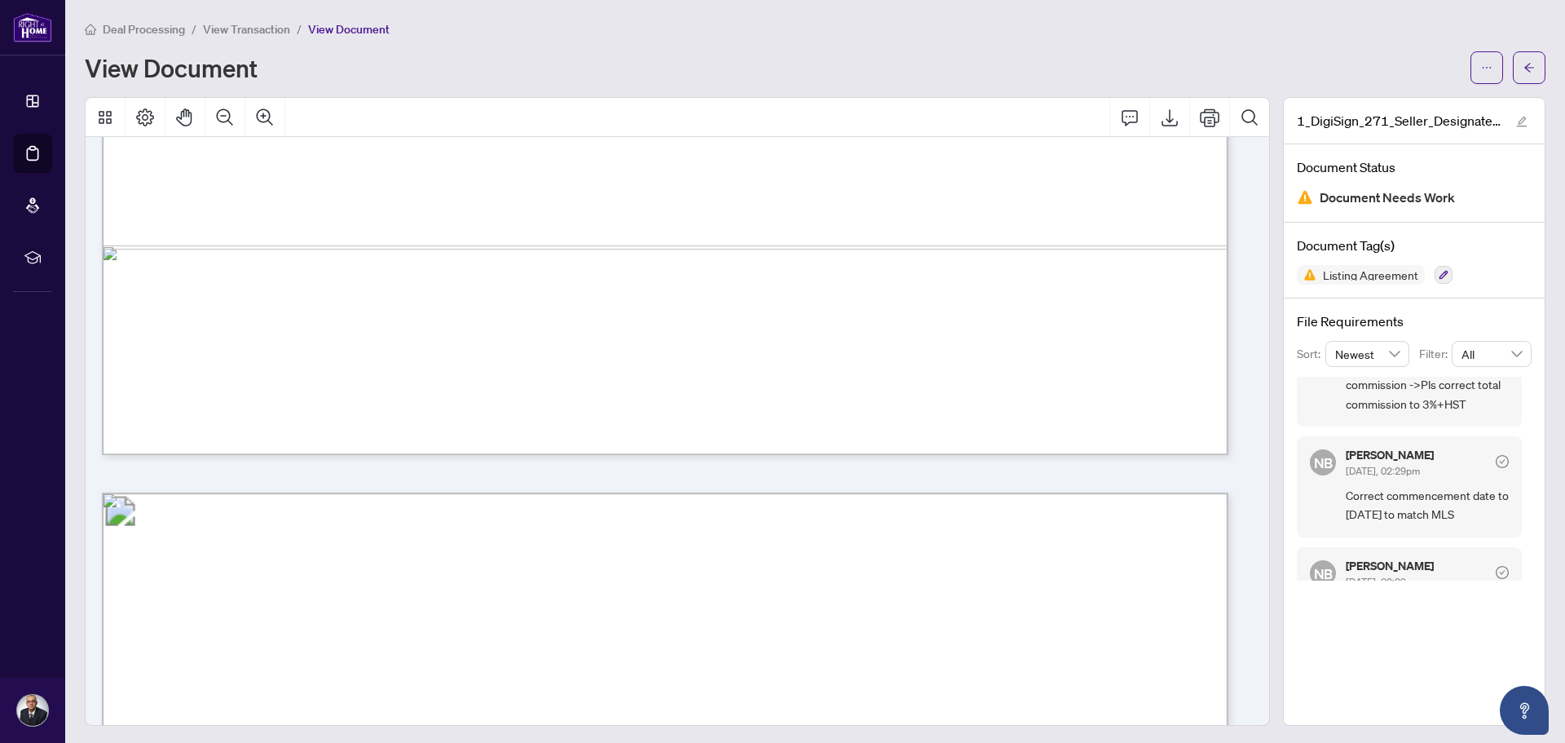
scroll to position [924, 0]
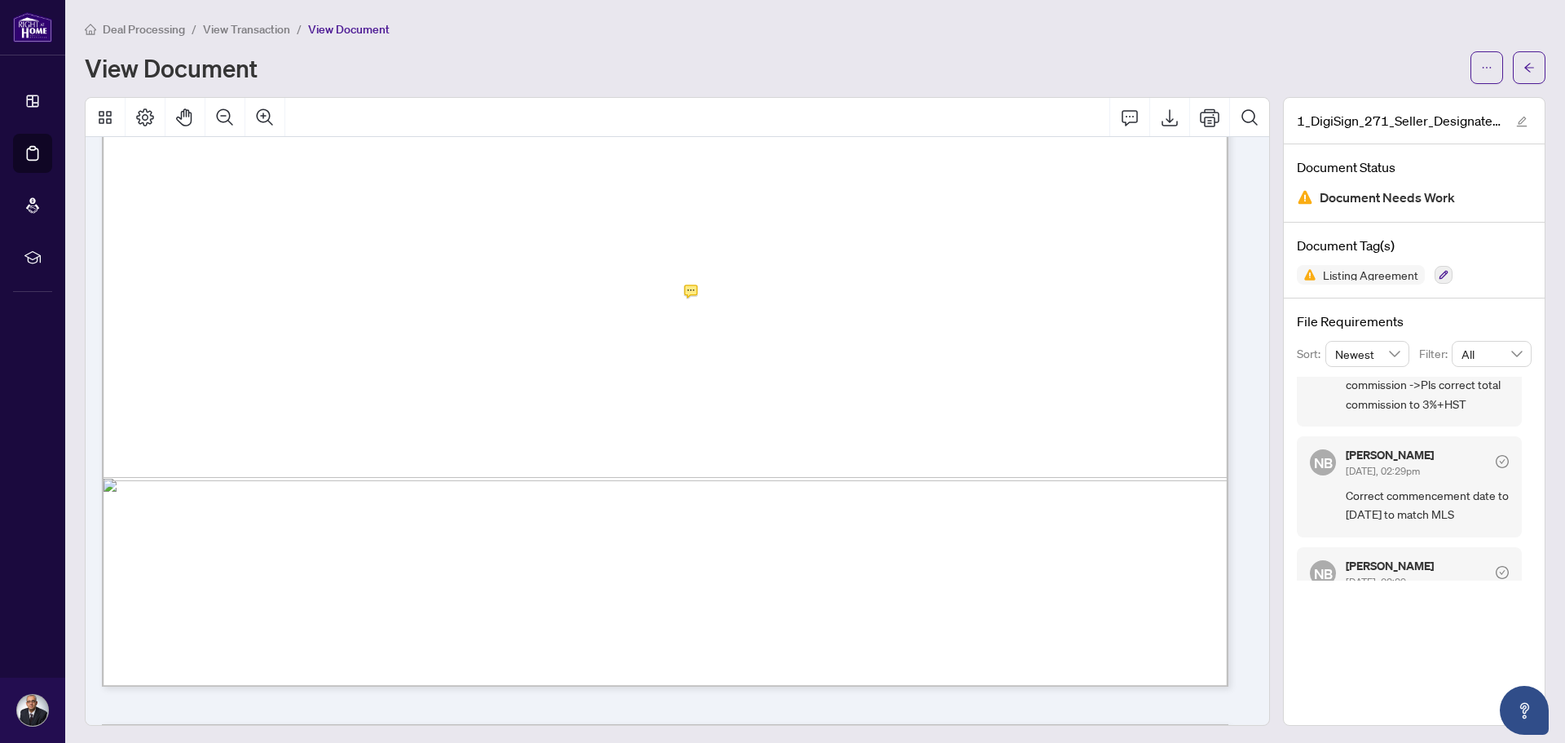
click at [243, 24] on span "View Transaction" at bounding box center [246, 29] width 87 height 15
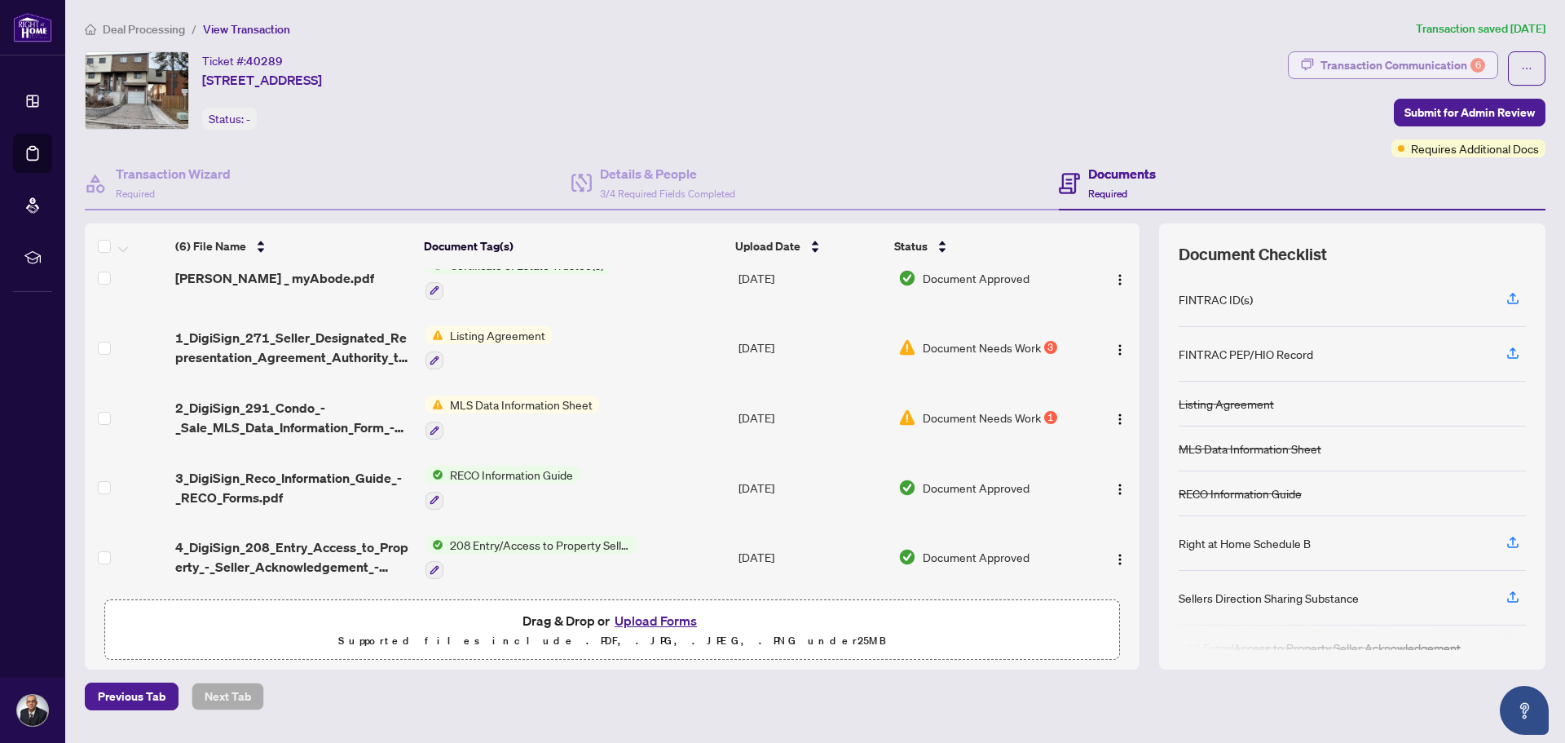
click at [1431, 67] on div "Transaction Communication 6" at bounding box center [1403, 65] width 165 height 26
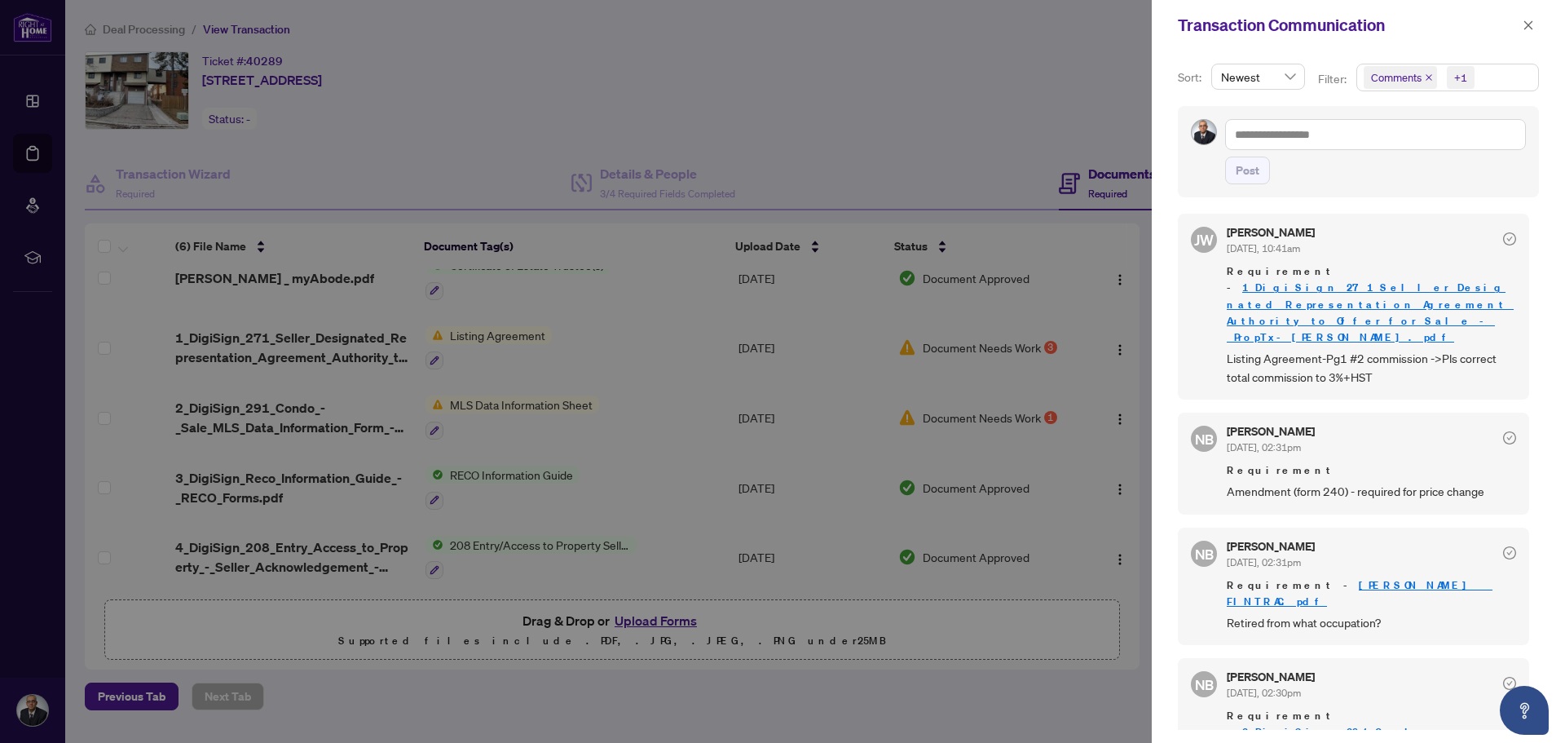
click at [373, 178] on div at bounding box center [782, 371] width 1565 height 743
click at [1530, 23] on icon "close" at bounding box center [1528, 25] width 11 height 11
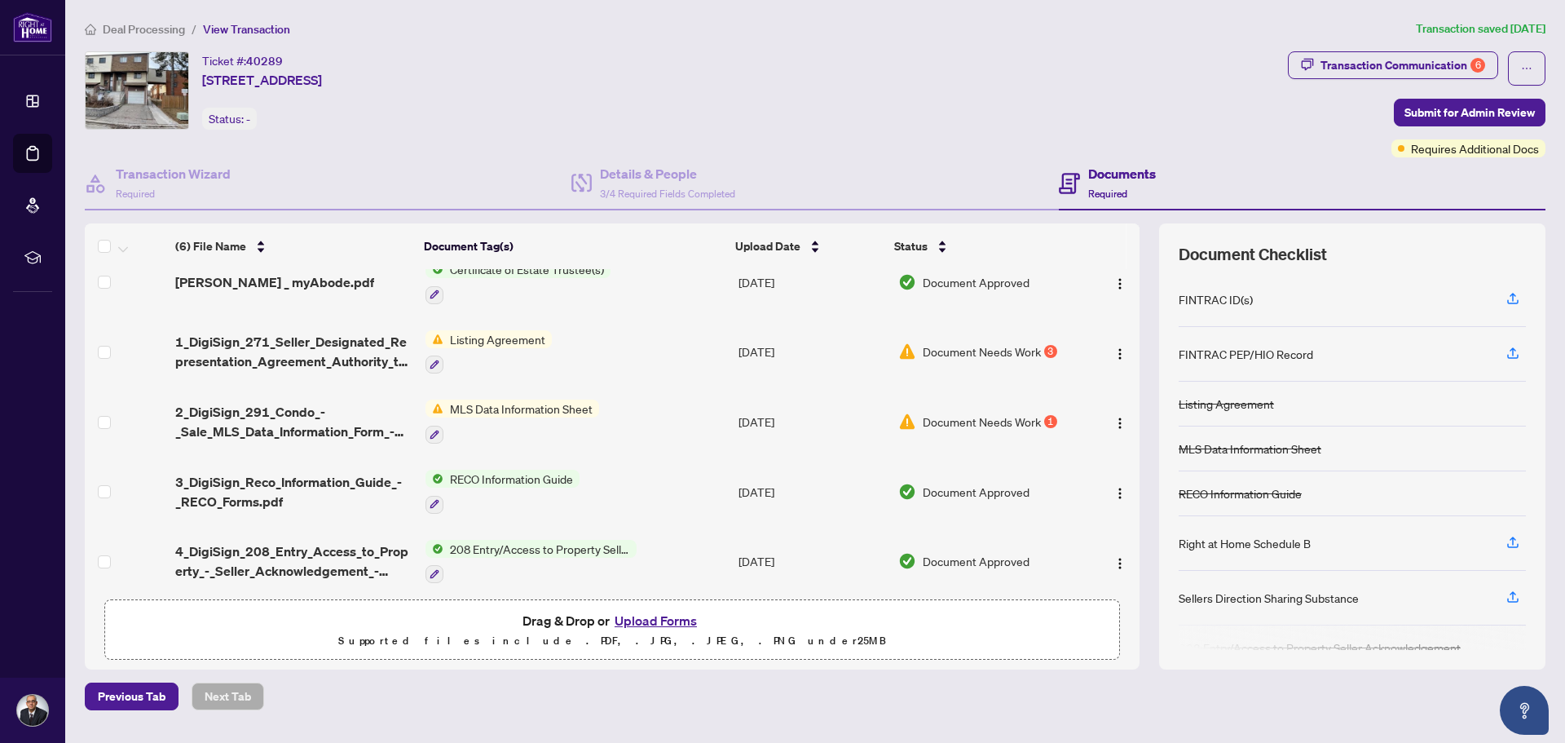
scroll to position [96, 0]
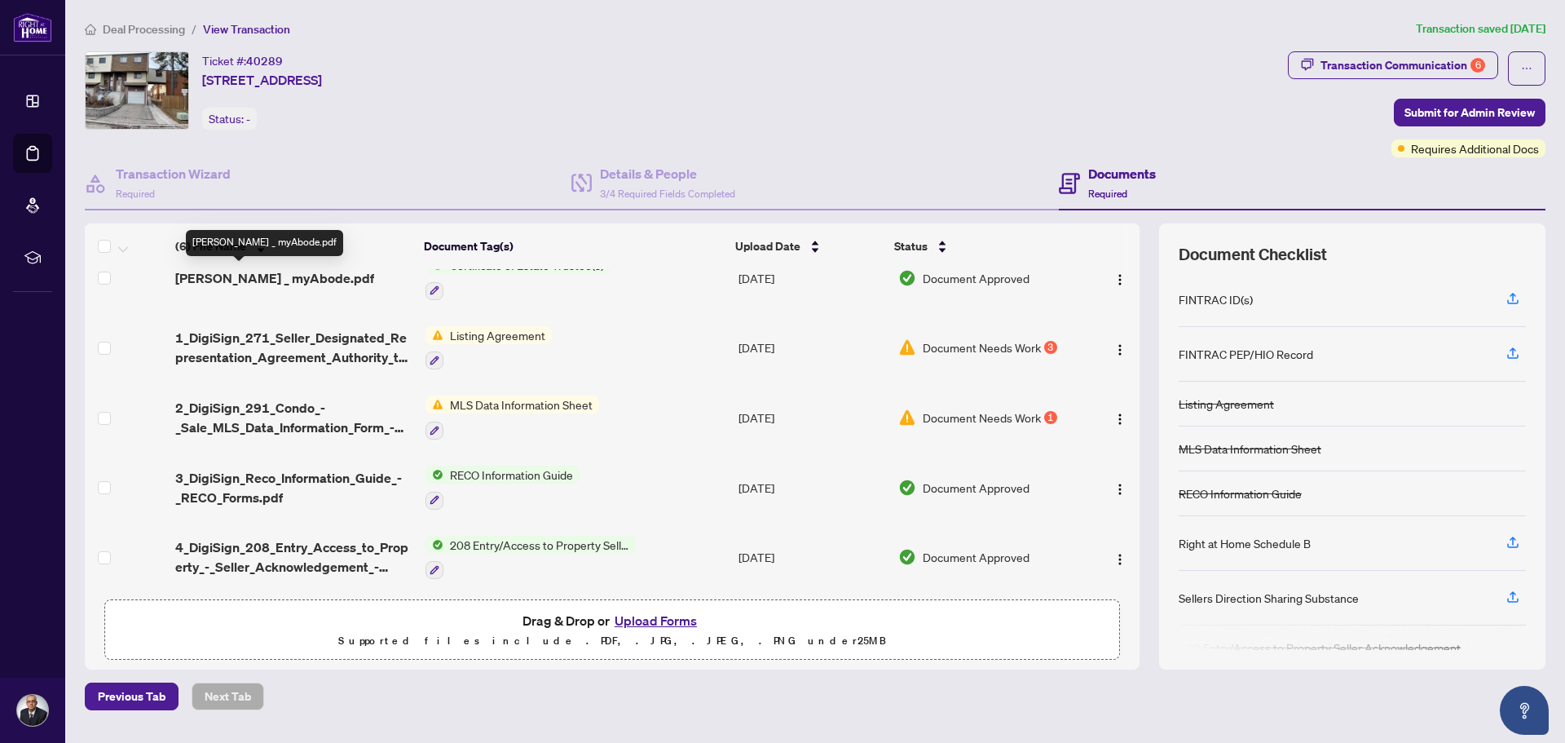
click at [280, 276] on span "[PERSON_NAME] _ myAbode.pdf" at bounding box center [274, 278] width 199 height 20
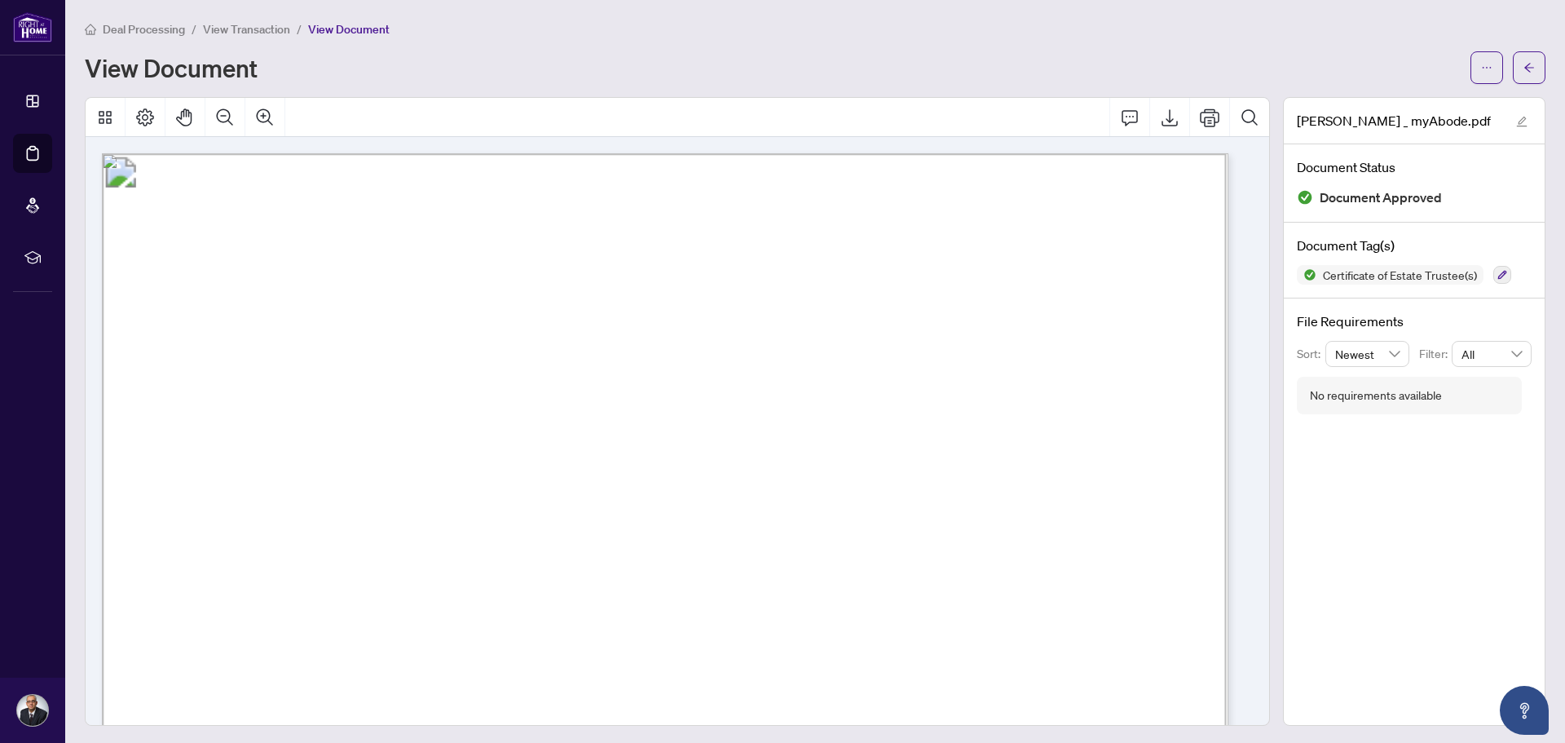
click at [259, 24] on span "View Transaction" at bounding box center [246, 29] width 87 height 15
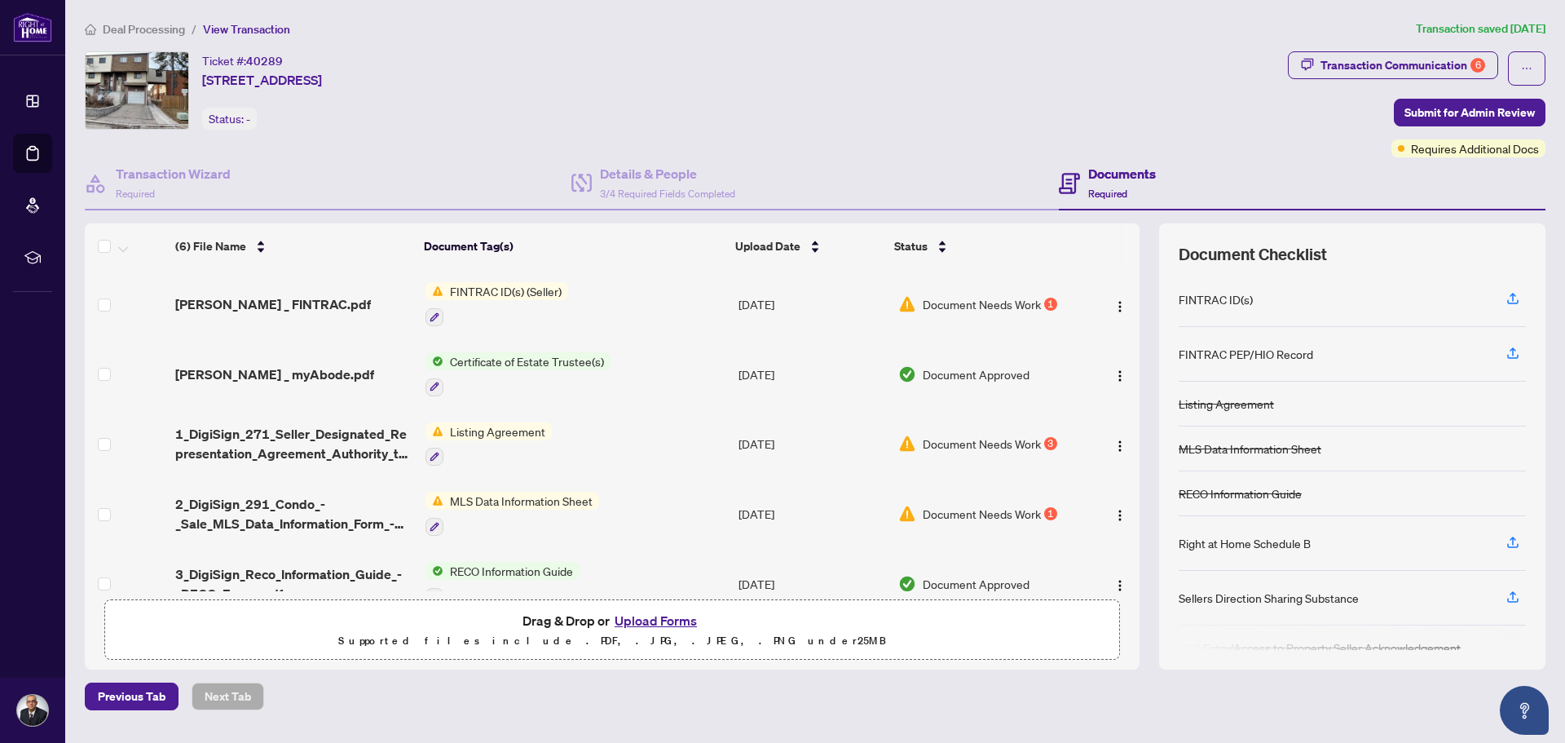
click at [953, 299] on span "Document Needs Work" at bounding box center [982, 304] width 118 height 18
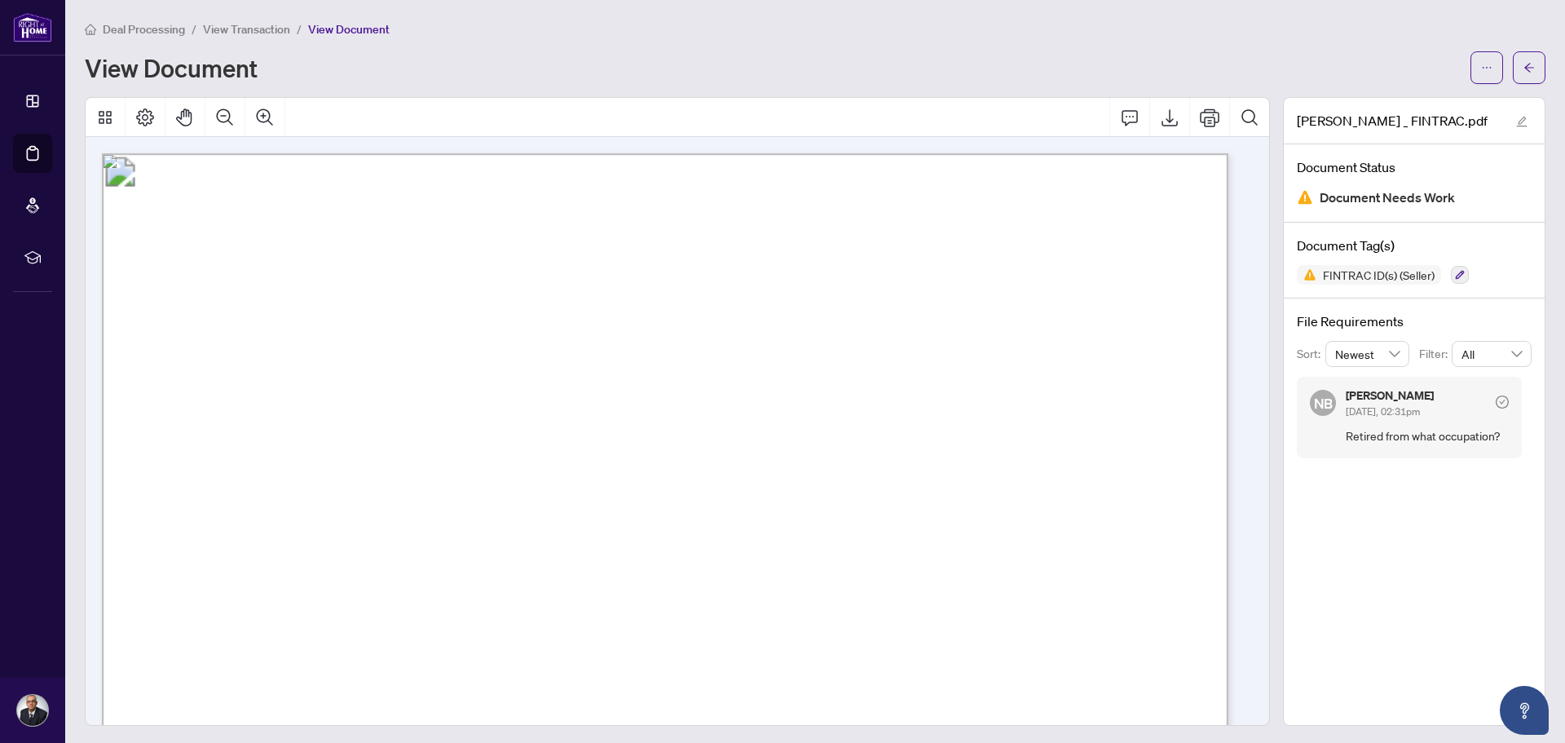
click at [249, 25] on span "View Transaction" at bounding box center [246, 29] width 87 height 15
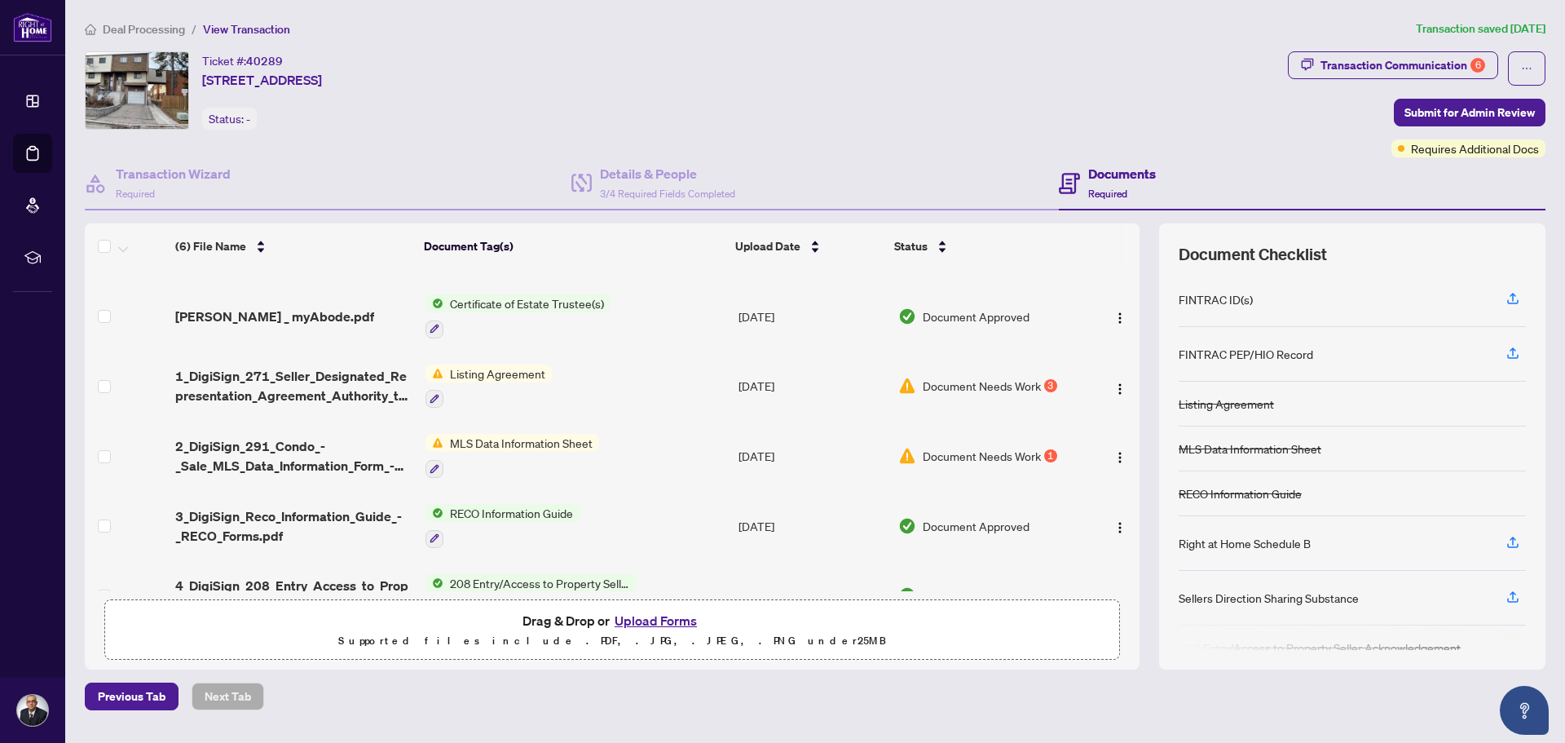
scroll to position [96, 0]
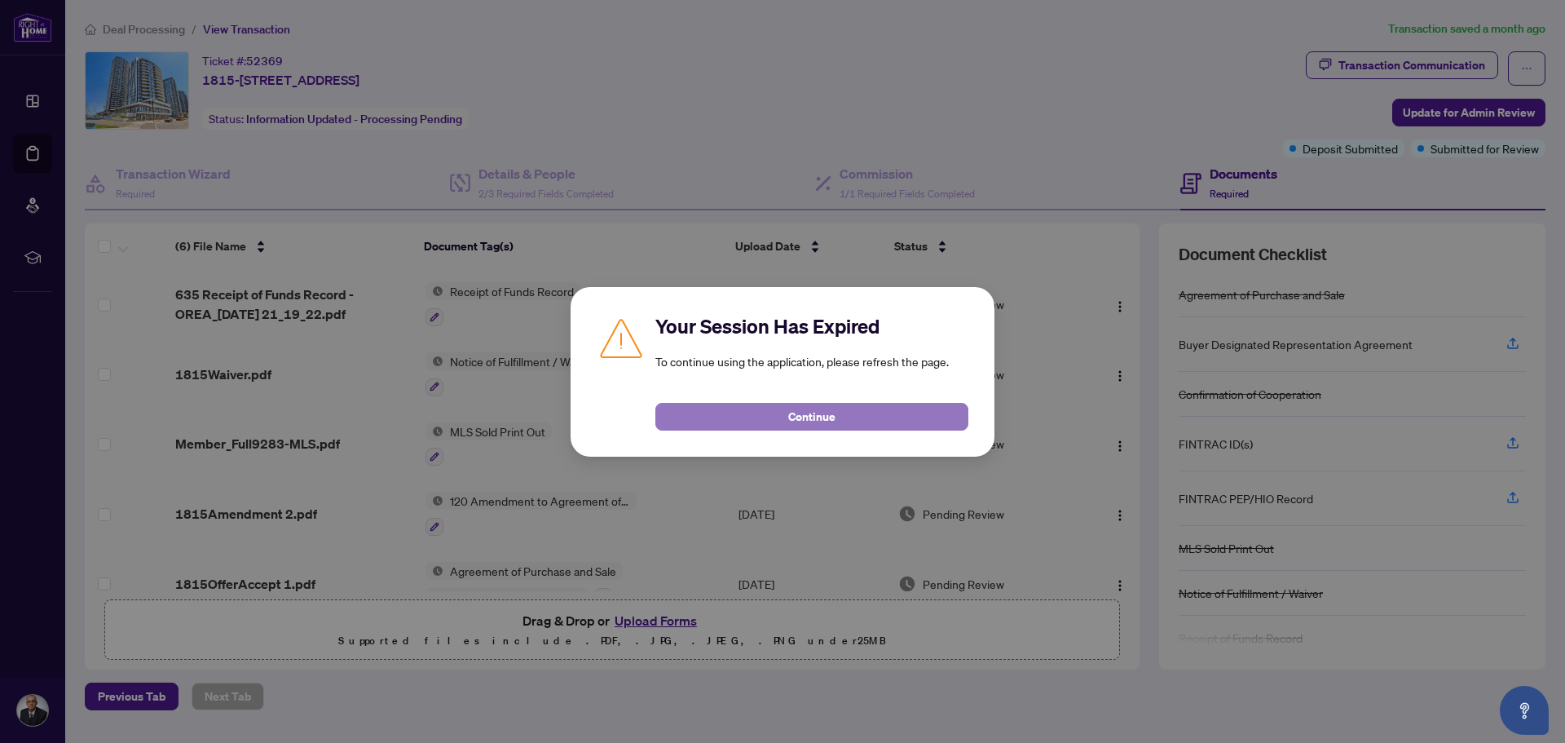
click at [778, 414] on button "Continue" at bounding box center [811, 417] width 313 height 28
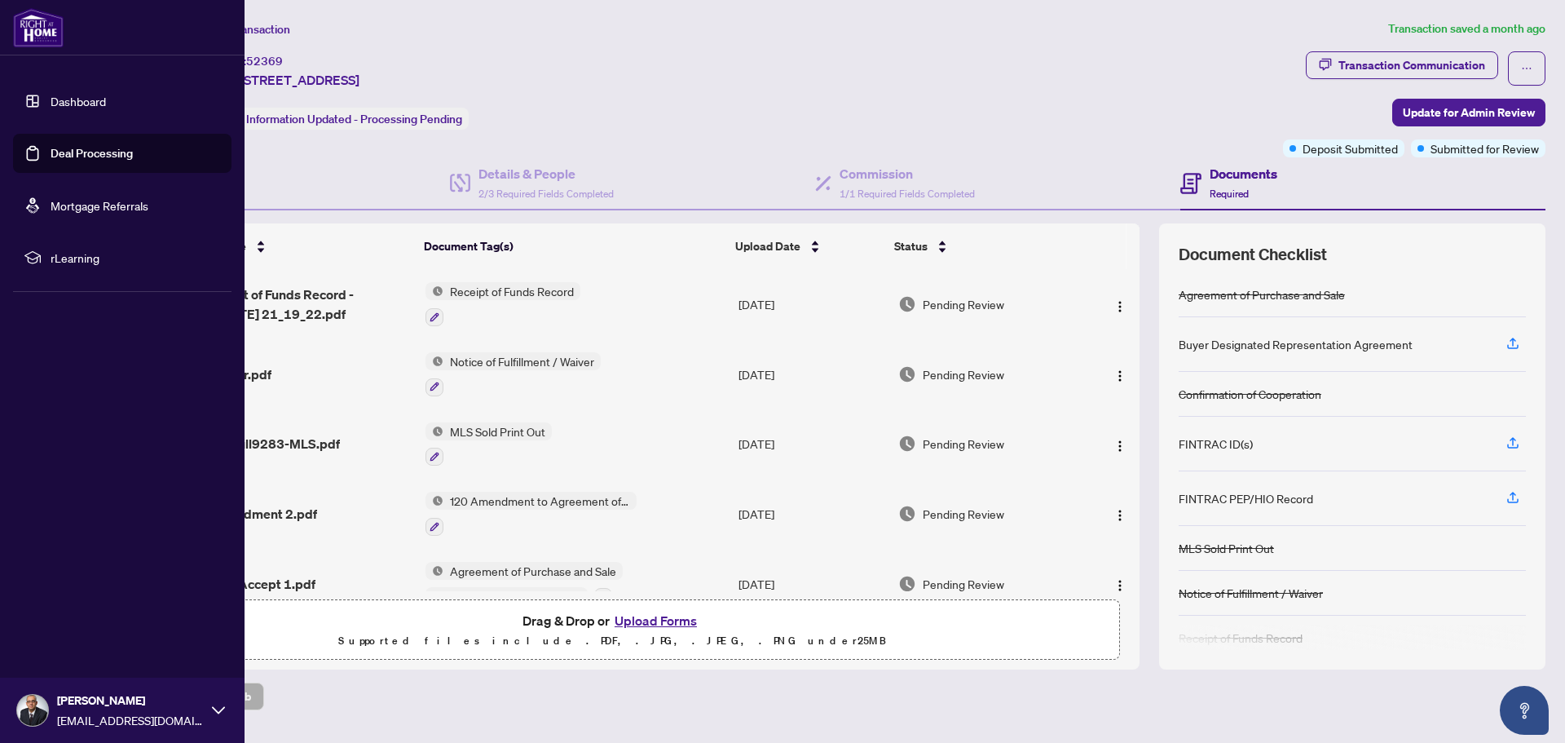
click at [72, 150] on link "Deal Processing" at bounding box center [92, 153] width 82 height 15
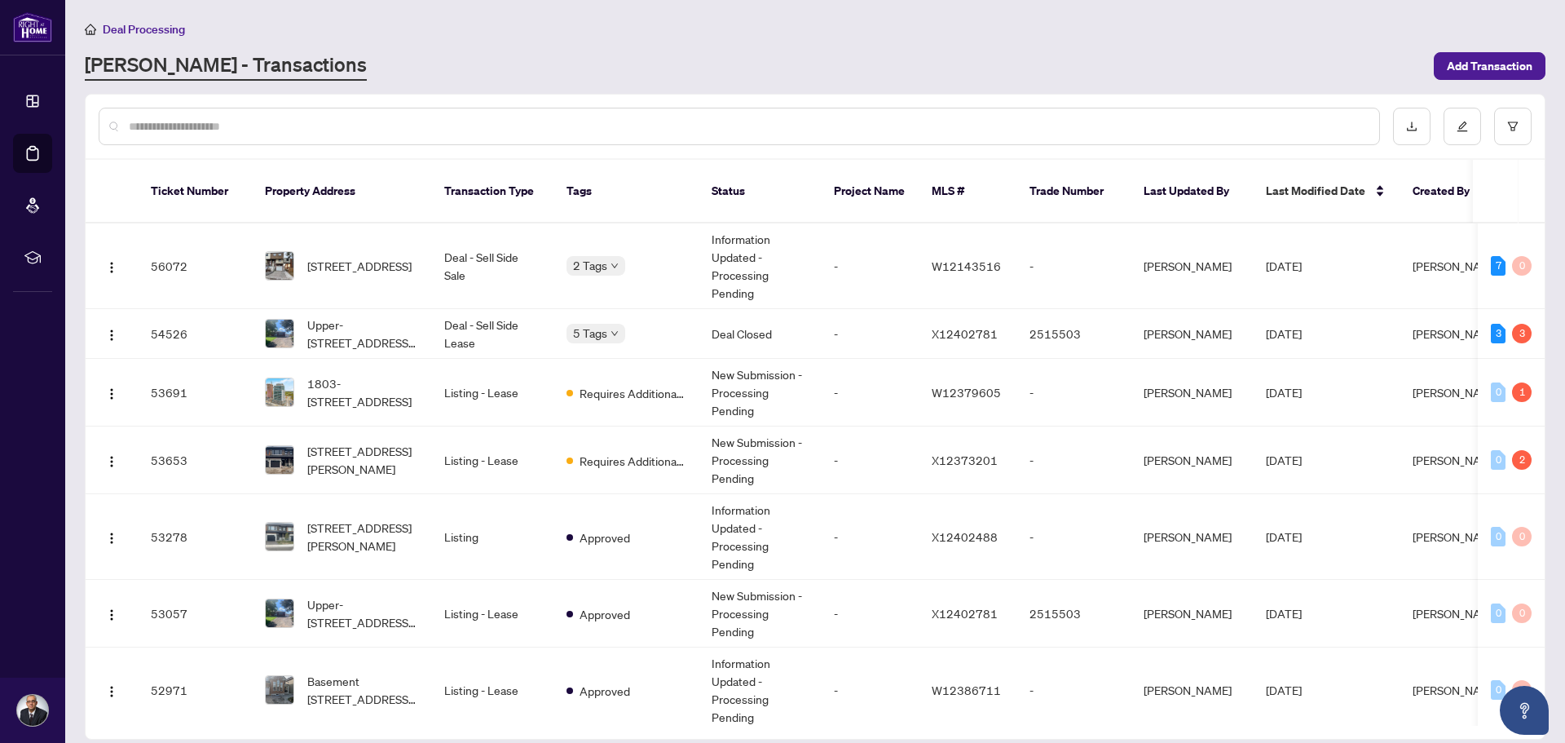
click at [236, 134] on input "text" at bounding box center [747, 126] width 1237 height 18
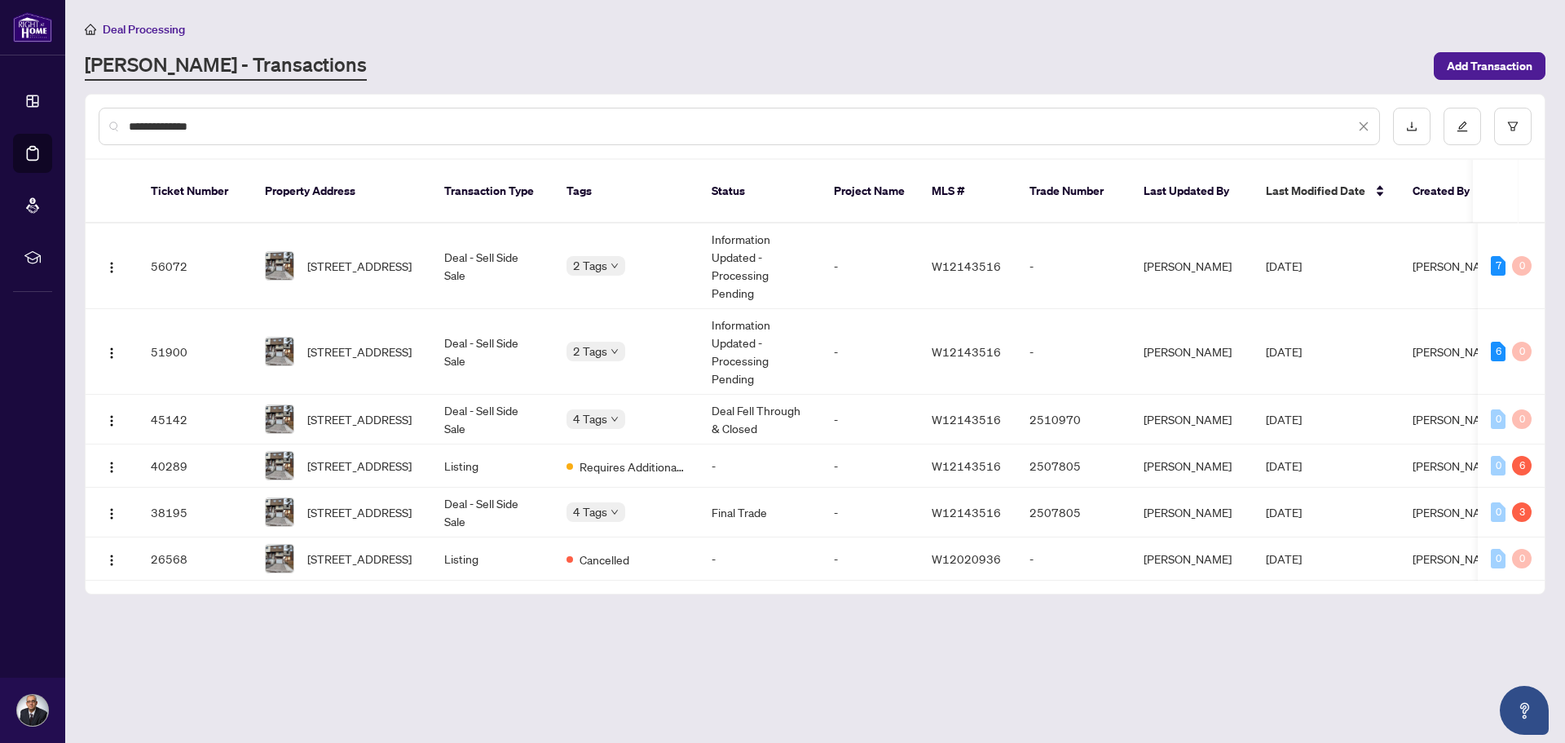
type input "**********"
click at [321, 456] on span "[STREET_ADDRESS]" at bounding box center [359, 465] width 104 height 18
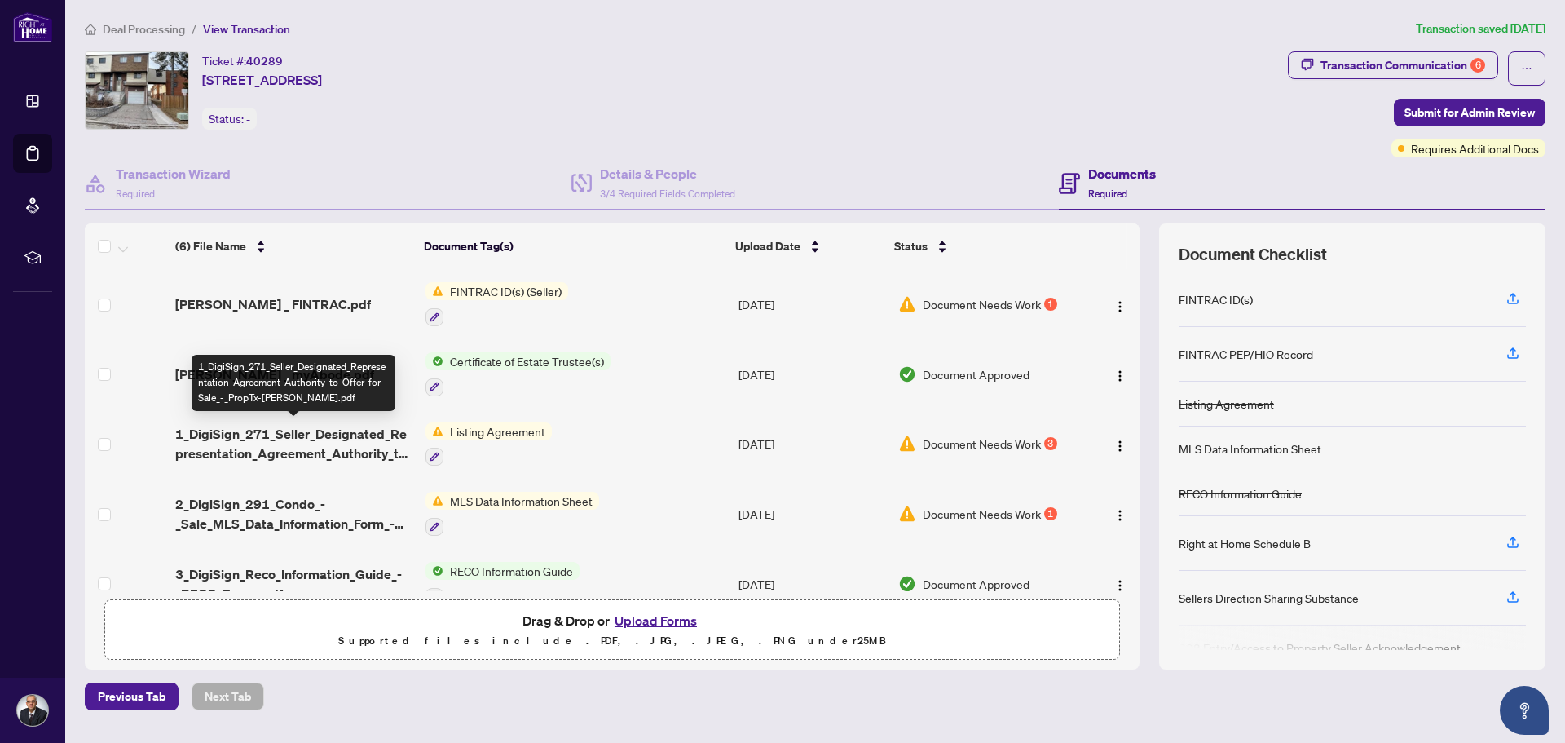
click at [348, 435] on span "1_DigiSign_271_Seller_Designated_Representation_Agreement_Authority_to_Offer_fo…" at bounding box center [293, 443] width 237 height 39
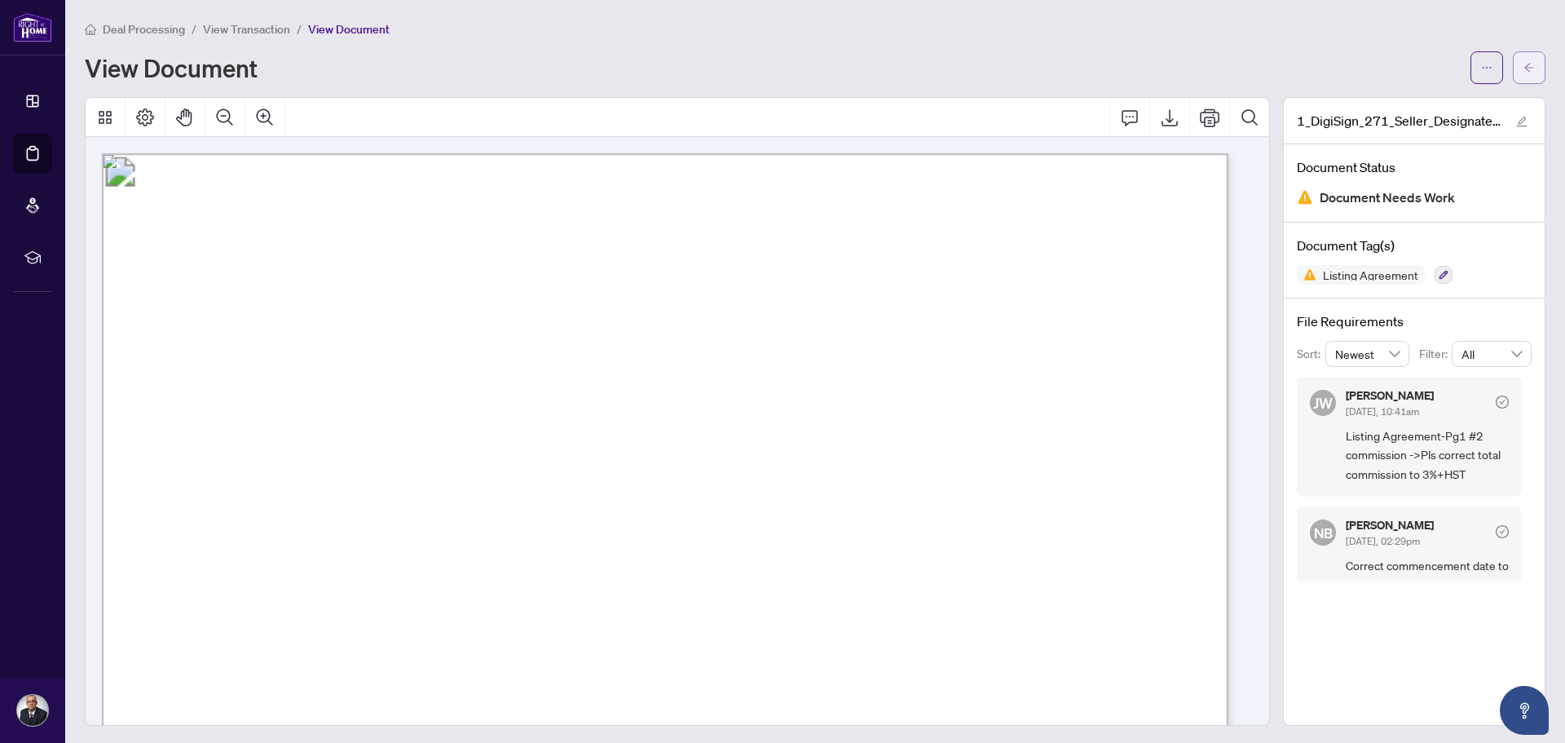
click at [1524, 64] on icon "arrow-left" at bounding box center [1529, 67] width 10 height 9
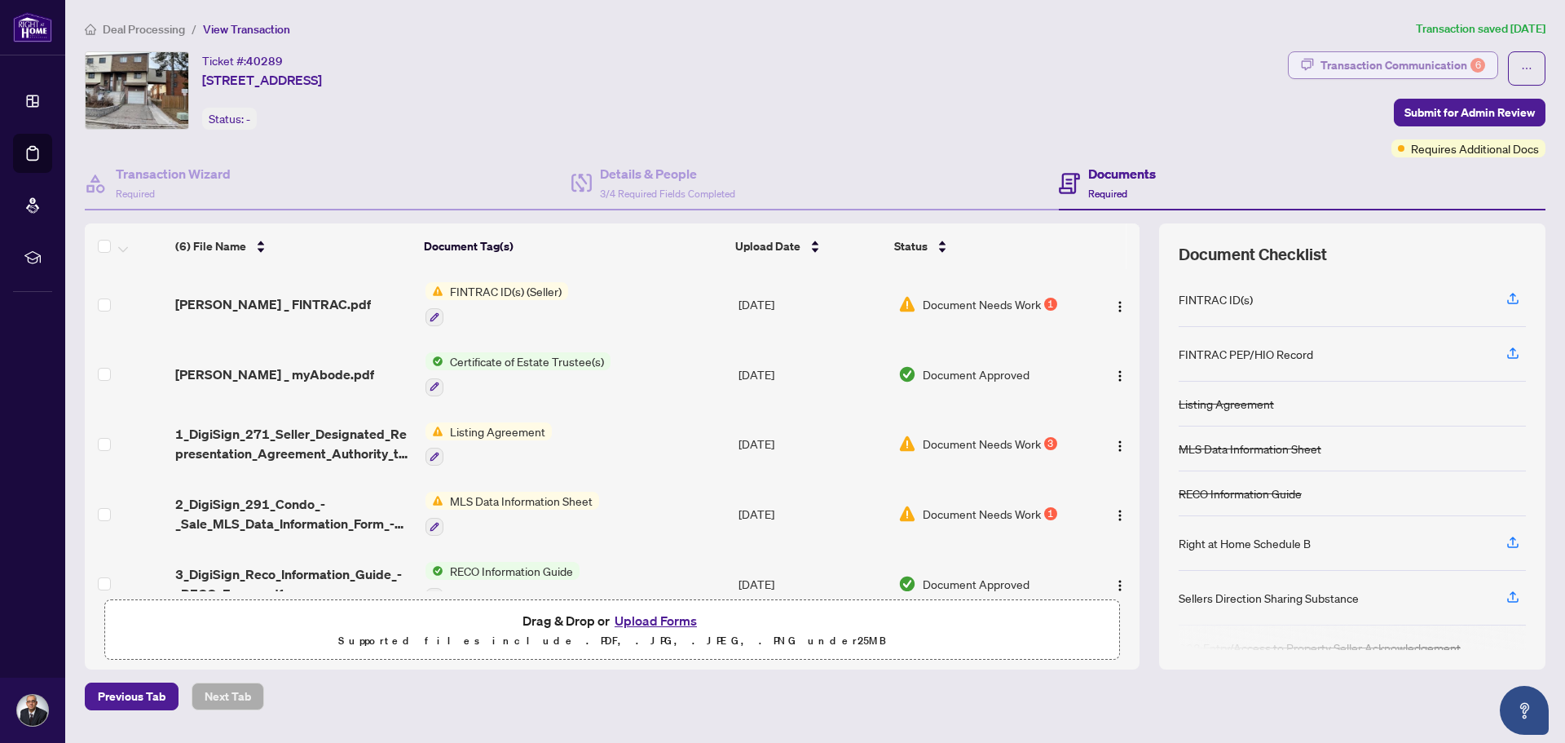
click at [1422, 68] on div "Transaction Communication 6" at bounding box center [1403, 65] width 165 height 26
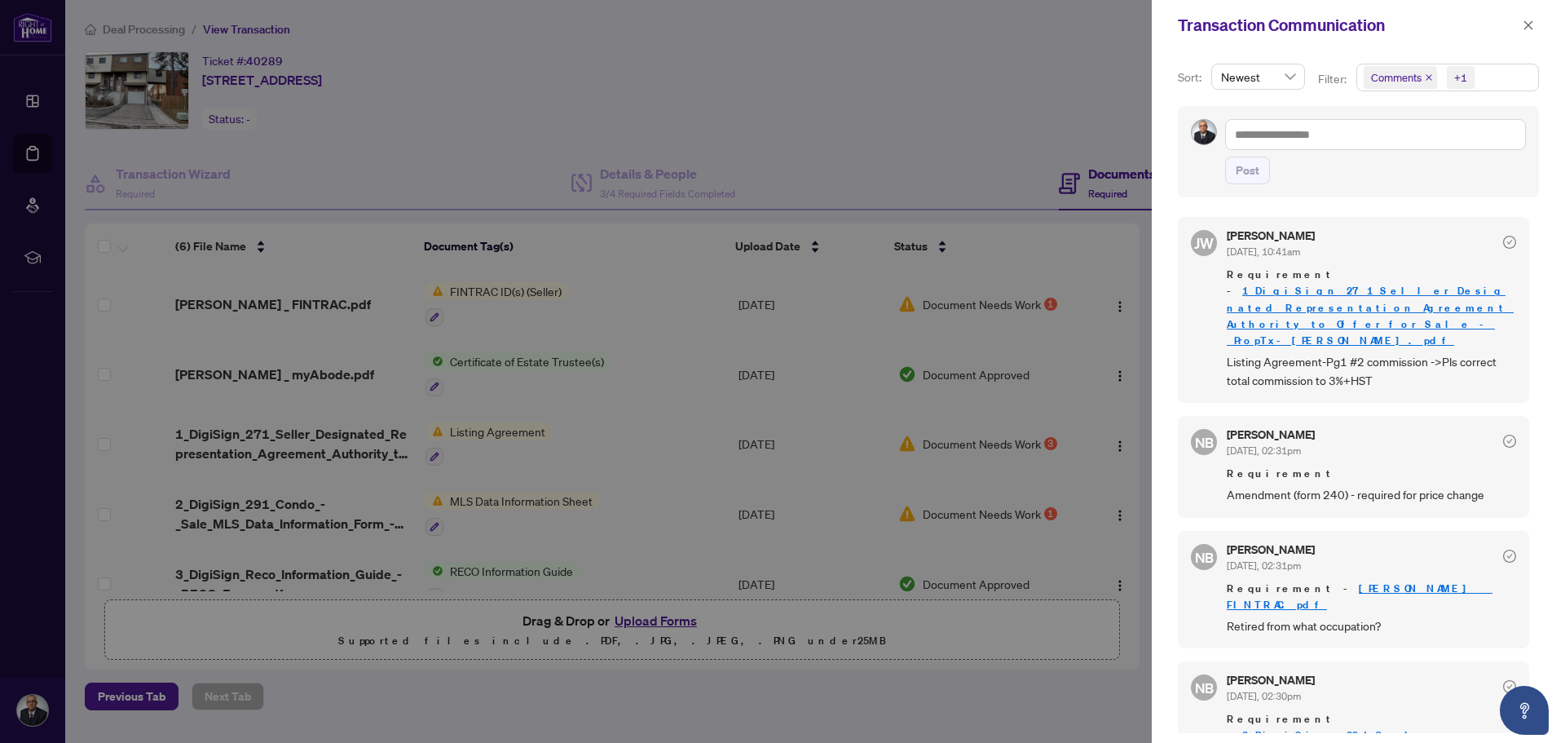
click at [647, 624] on div at bounding box center [782, 371] width 1565 height 743
click at [650, 623] on div at bounding box center [782, 371] width 1565 height 743
click at [881, 628] on div at bounding box center [782, 371] width 1565 height 743
click at [765, 152] on div at bounding box center [782, 371] width 1565 height 743
click at [1526, 23] on icon "close" at bounding box center [1528, 24] width 9 height 9
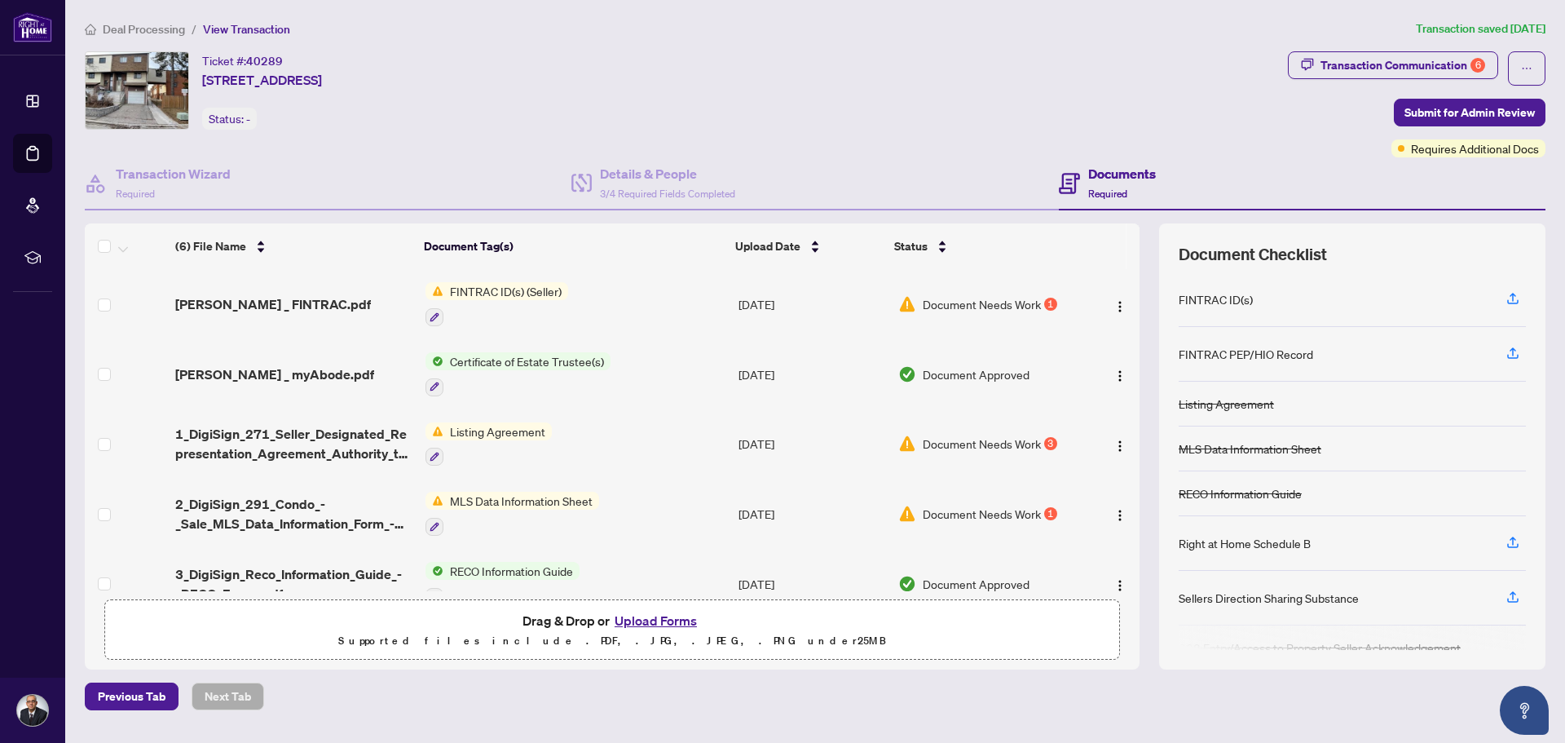
click at [679, 616] on button "Upload Forms" at bounding box center [656, 620] width 92 height 21
